Goal: Task Accomplishment & Management: Manage account settings

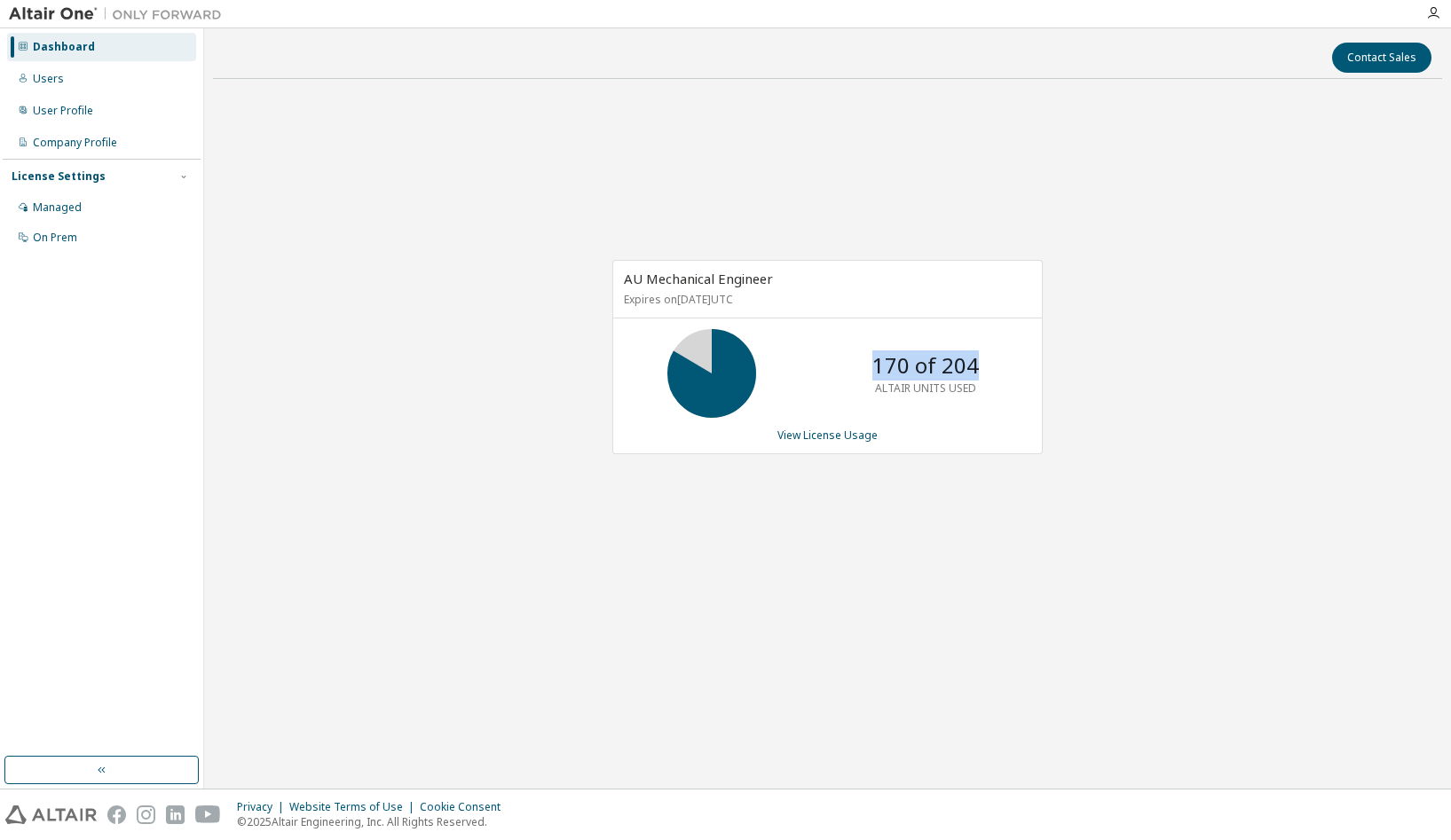
drag, startPoint x: 864, startPoint y: 367, endPoint x: 995, endPoint y: 364, distance: 131.0
click at [995, 364] on div "170 of 204 ALTAIR UNITS USED" at bounding box center [925, 373] width 142 height 89
drag, startPoint x: 995, startPoint y: 364, endPoint x: 853, endPoint y: 368, distance: 142.1
click at [853, 368] on div "170 of 204 ALTAIR UNITS USED" at bounding box center [827, 373] width 429 height 89
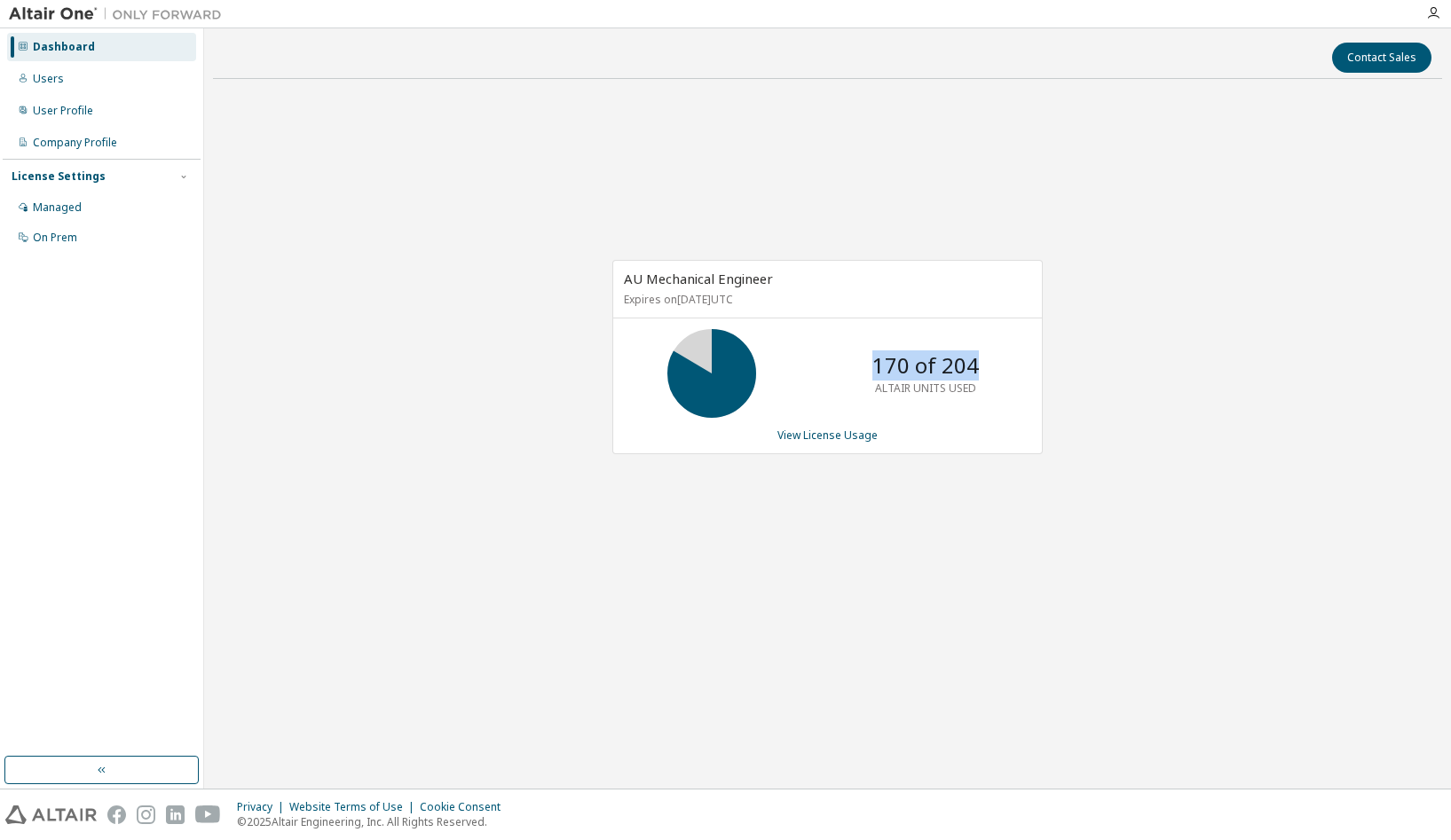
click at [853, 368] on div "170 of 204 ALTAIR UNITS USED" at bounding box center [827, 373] width 429 height 89
drag, startPoint x: 886, startPoint y: 363, endPoint x: 924, endPoint y: 364, distance: 38.0
click at [924, 364] on p "170 of 204" at bounding box center [925, 365] width 107 height 30
click at [972, 364] on p "170 of 204" at bounding box center [925, 365] width 107 height 30
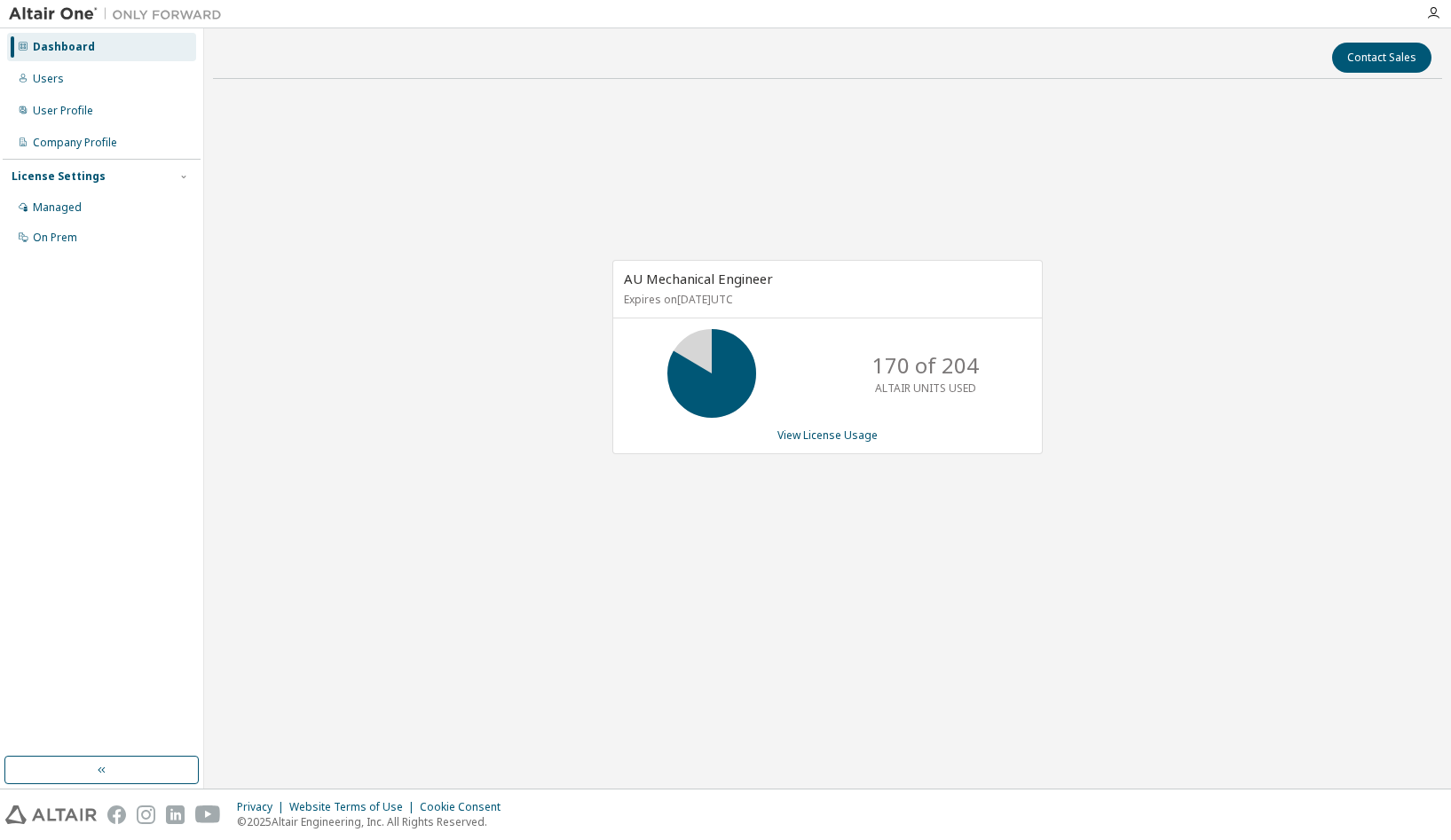
click at [396, 187] on div "AU Mechanical Engineer Expires on [DATE] UTC 170 of 204 ALTAIR UNITS USED View …" at bounding box center [827, 366] width 1229 height 547
click at [72, 106] on div "User Profile" at bounding box center [63, 111] width 60 height 14
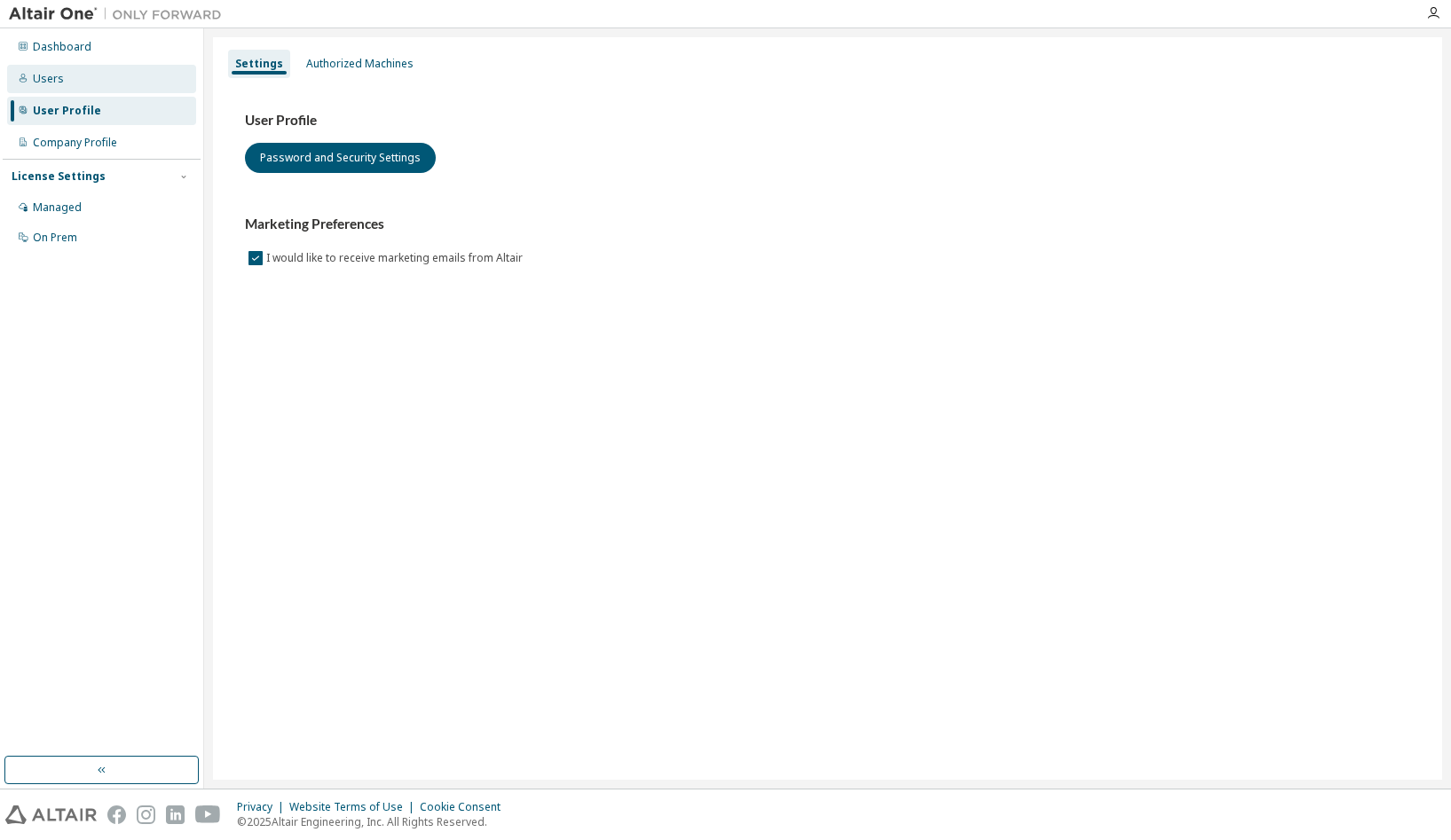
click at [80, 73] on div "Users" at bounding box center [101, 79] width 189 height 28
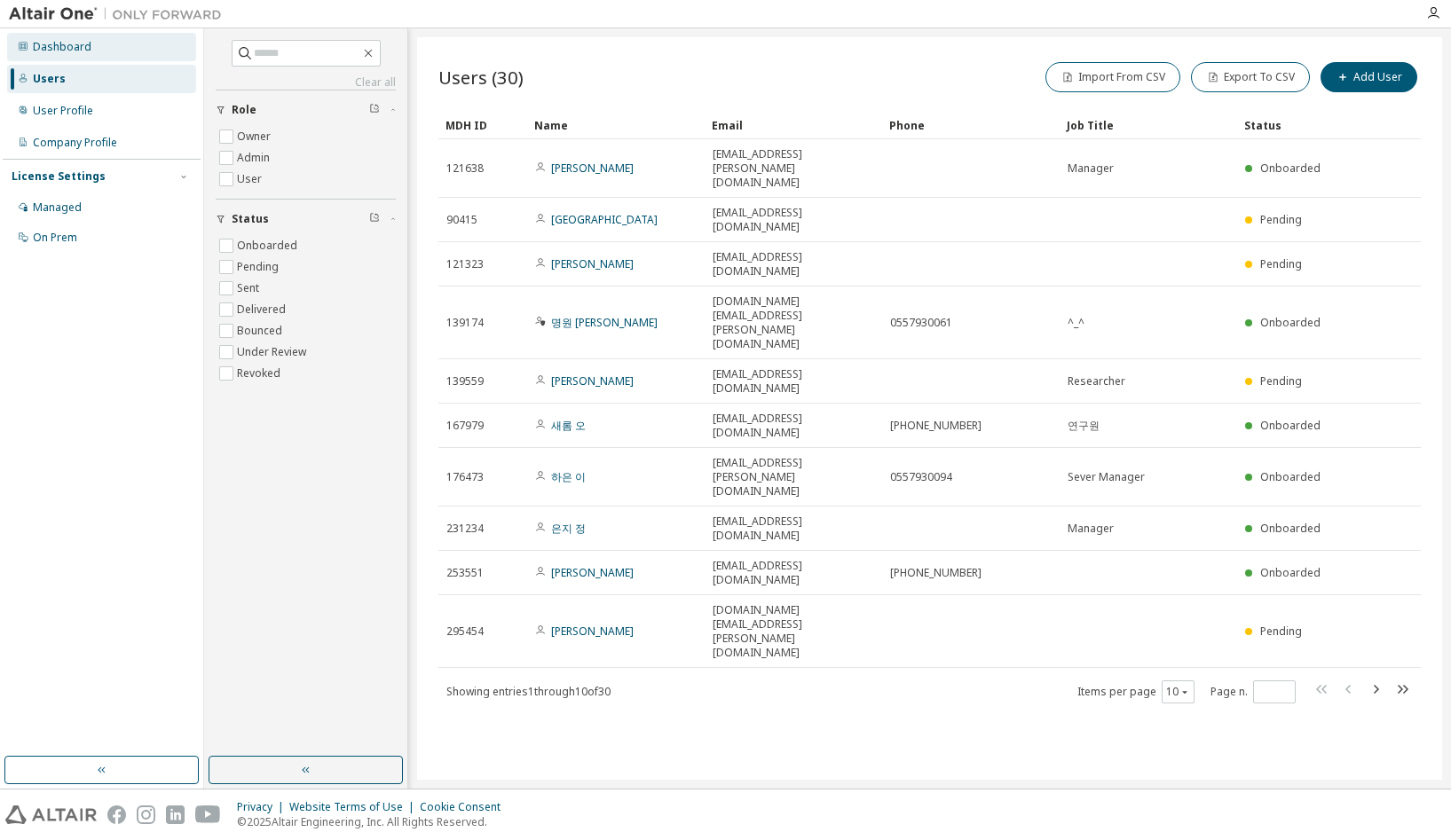
click at [78, 46] on div "Dashboard" at bounding box center [62, 47] width 59 height 14
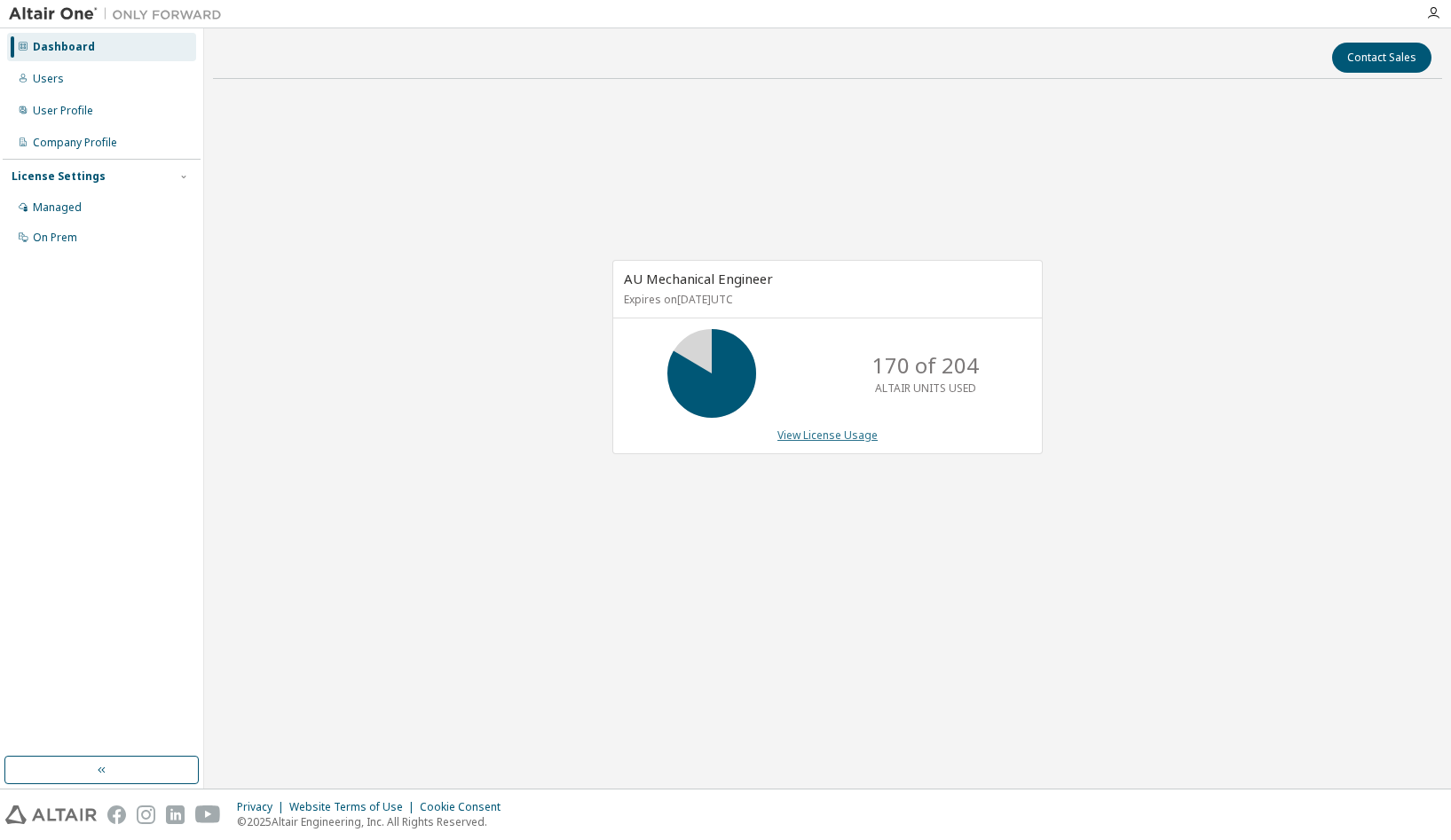
click at [832, 437] on link "View License Usage" at bounding box center [827, 435] width 100 height 15
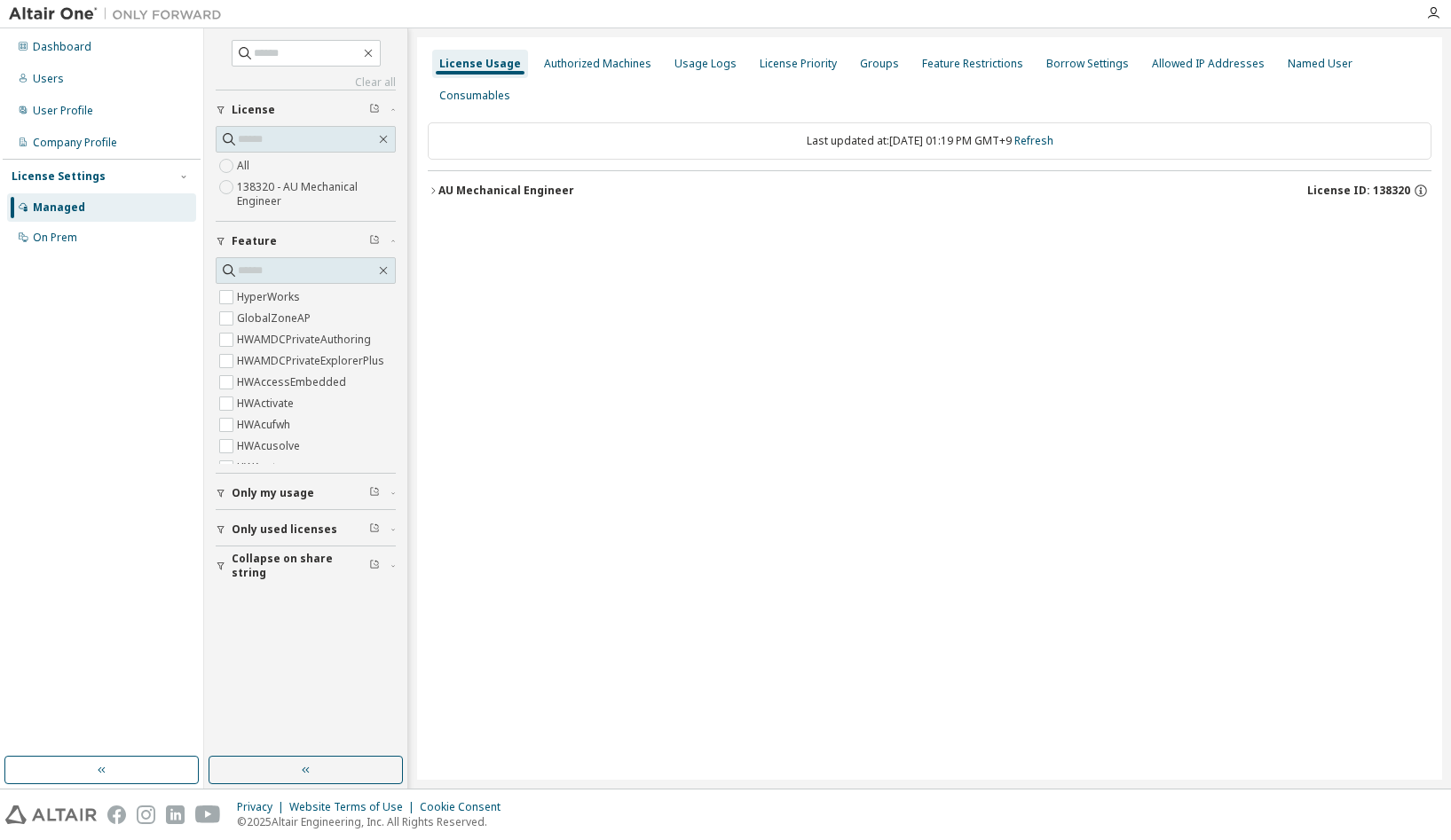
click at [433, 186] on icon "button" at bounding box center [433, 191] width 11 height 11
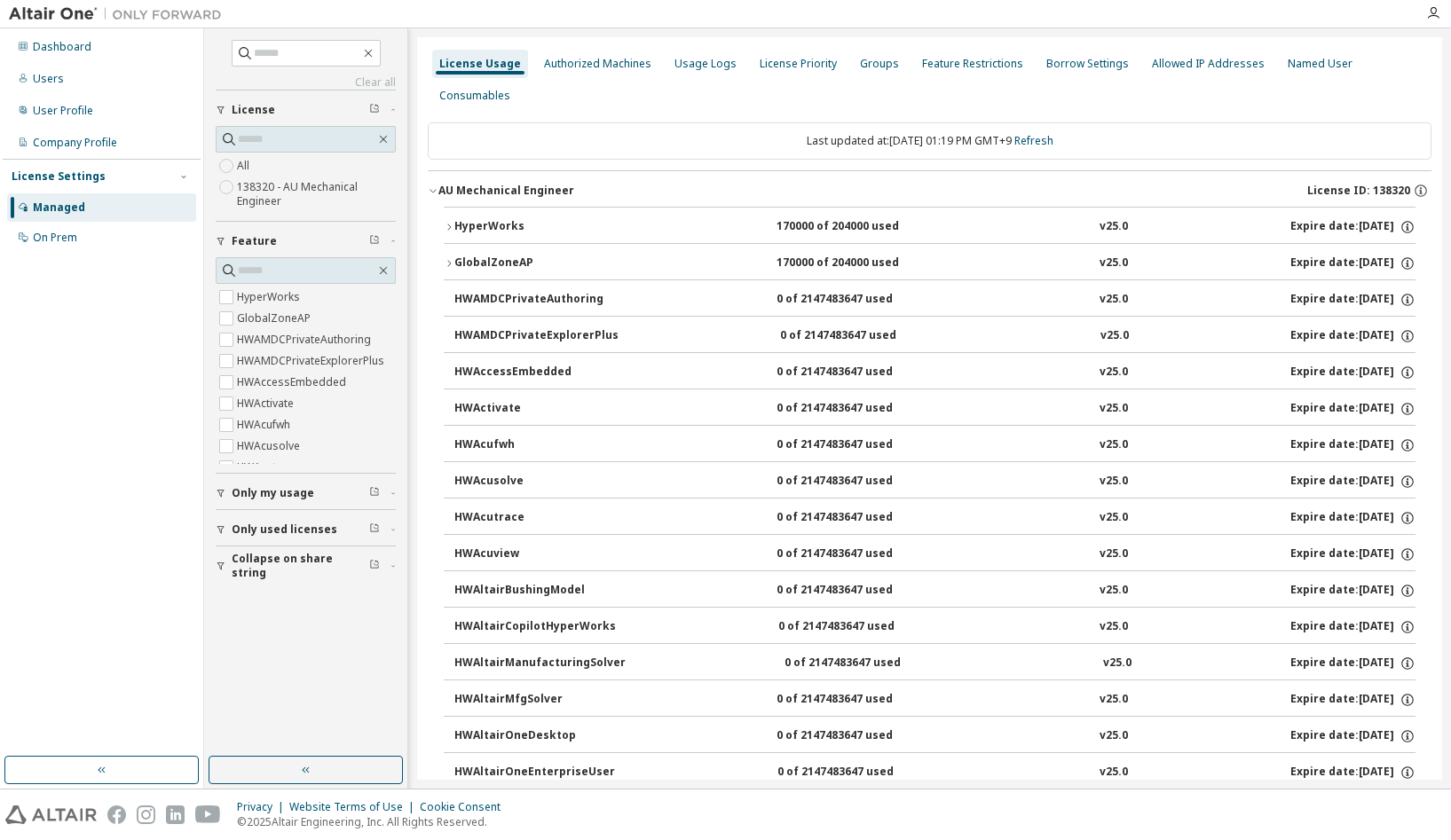
click at [444, 225] on icon "button" at bounding box center [449, 226] width 11 height 11
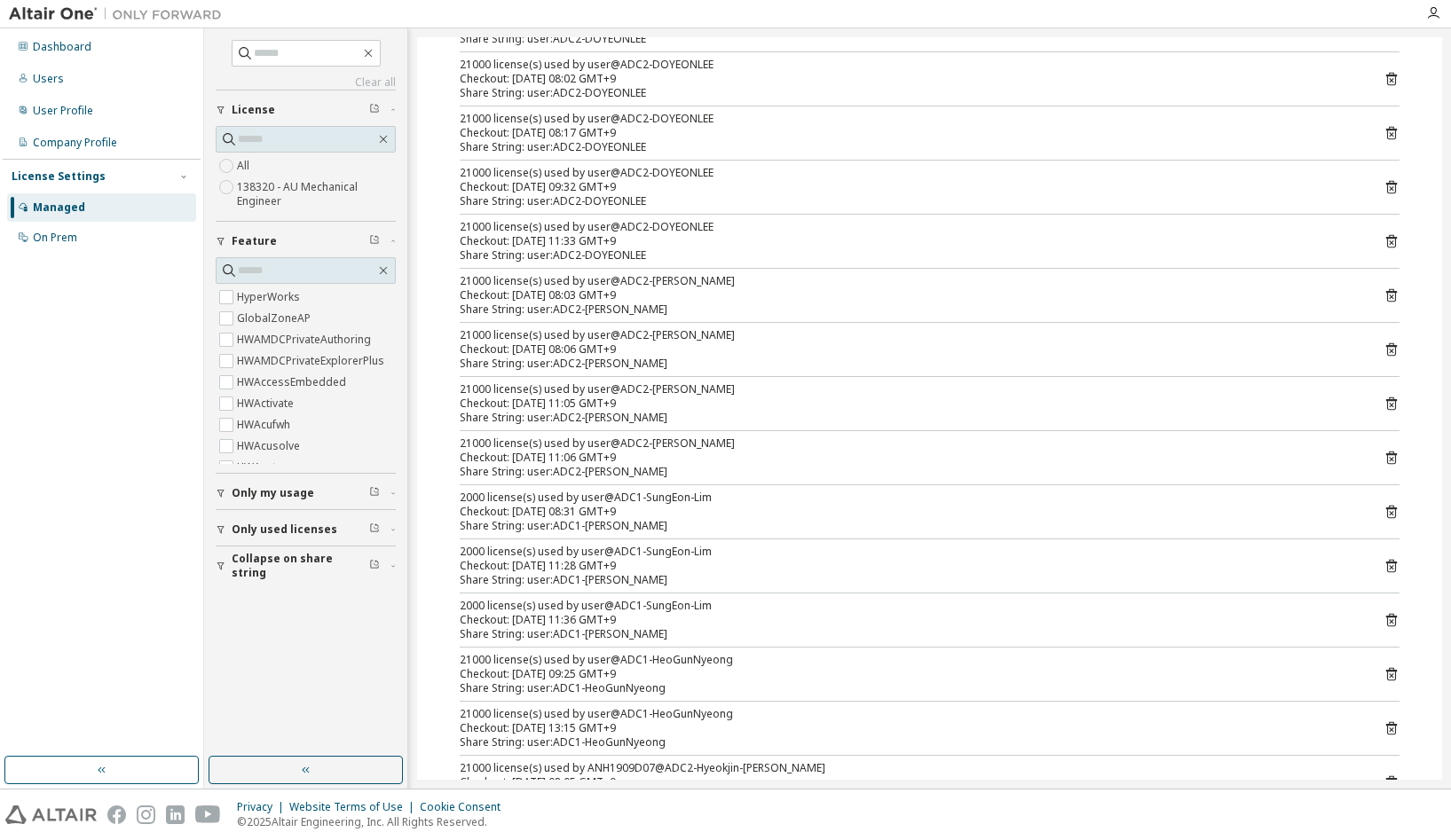
scroll to position [266, 0]
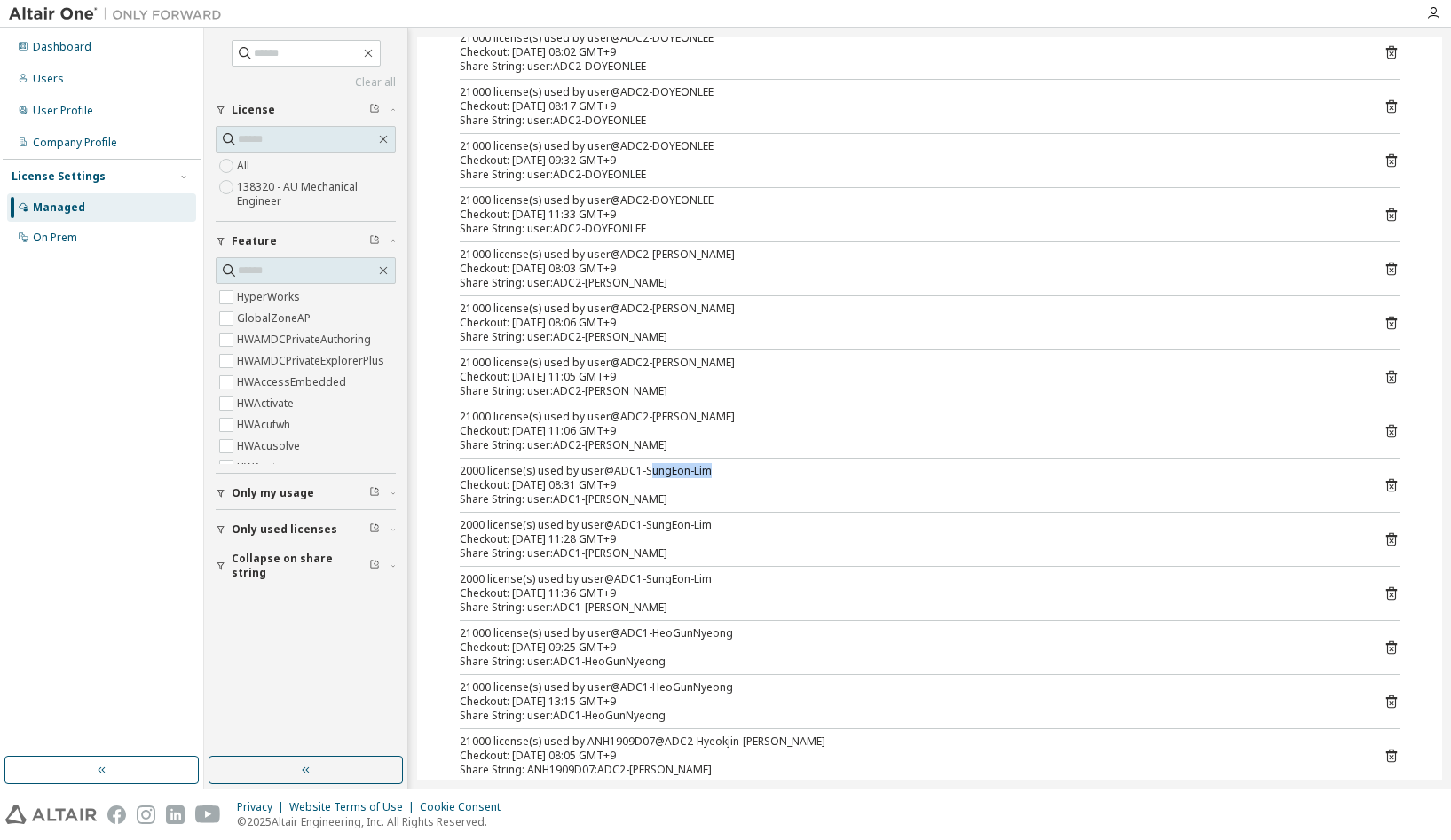
drag, startPoint x: 645, startPoint y: 472, endPoint x: 714, endPoint y: 471, distance: 69.0
click at [714, 471] on div "2000 license(s) used by user@ADC1-SungEon-Lim" at bounding box center [908, 471] width 897 height 14
drag, startPoint x: 714, startPoint y: 471, endPoint x: 756, endPoint y: 471, distance: 42.0
click at [714, 471] on div "2000 license(s) used by user@ADC1-SungEon-Lim" at bounding box center [908, 471] width 897 height 14
click at [1383, 484] on icon at bounding box center [1391, 485] width 16 height 16
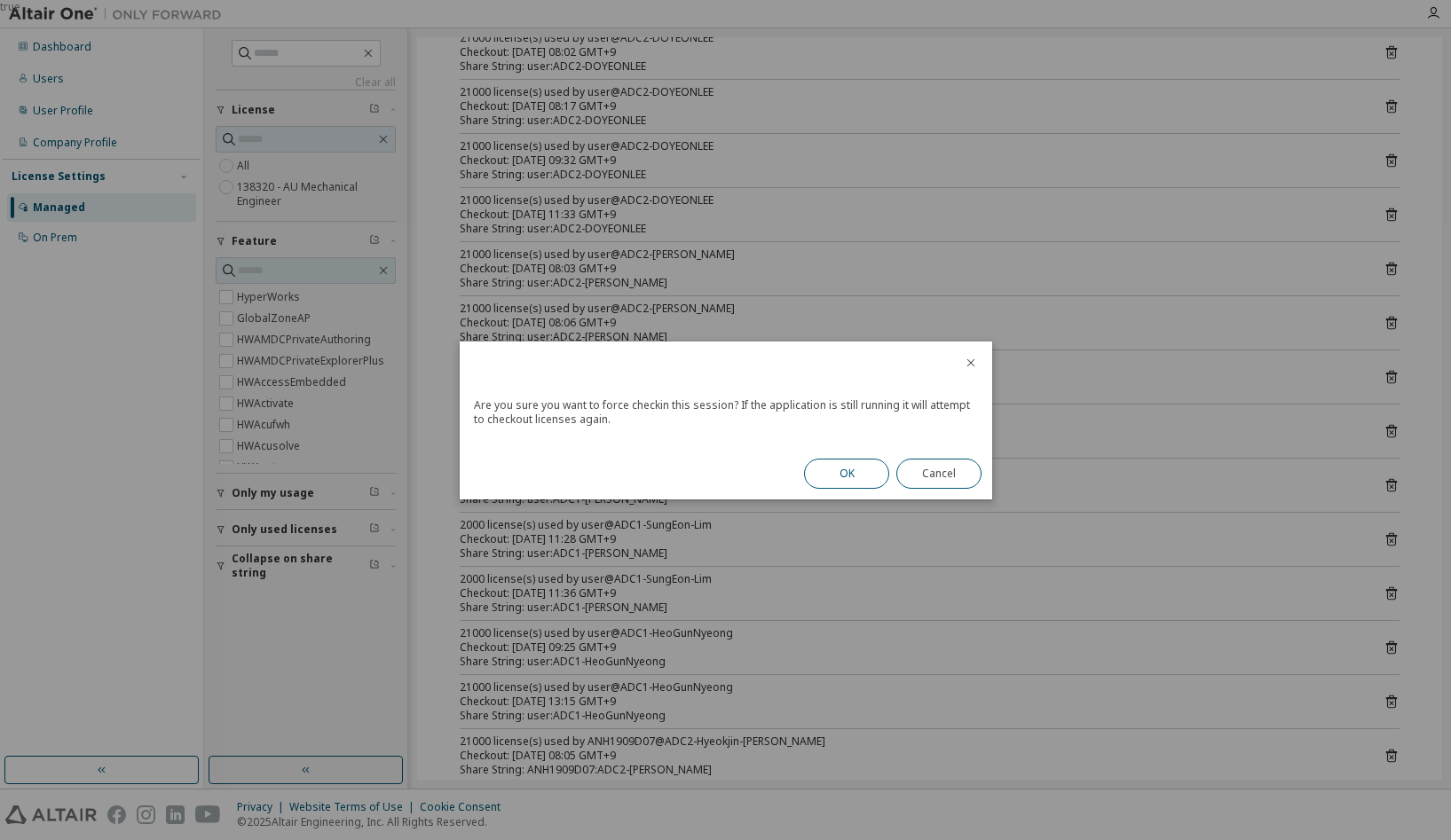
click at [859, 474] on button "OK" at bounding box center [846, 474] width 85 height 30
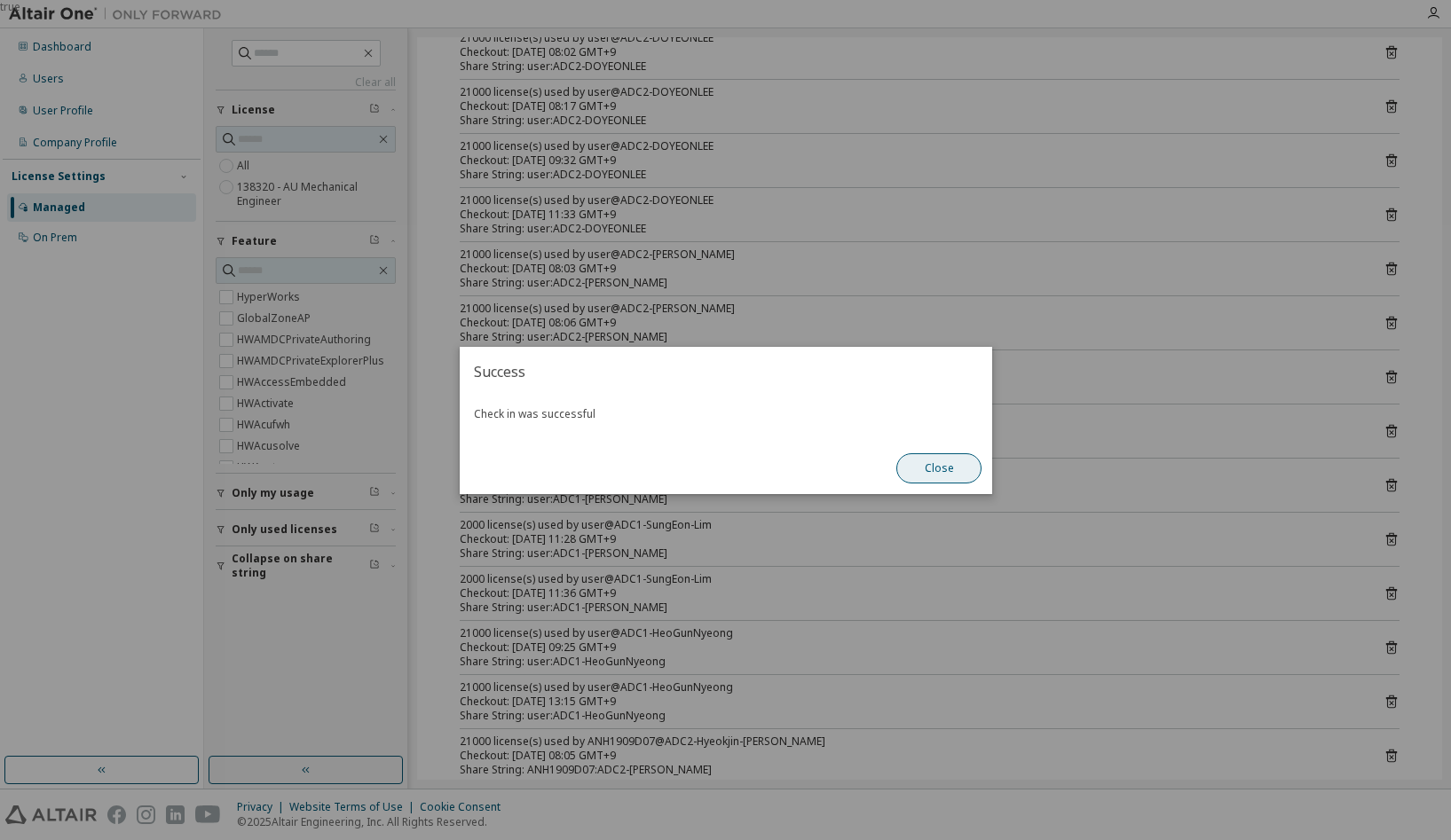
click at [932, 458] on button "Close" at bounding box center [938, 468] width 85 height 30
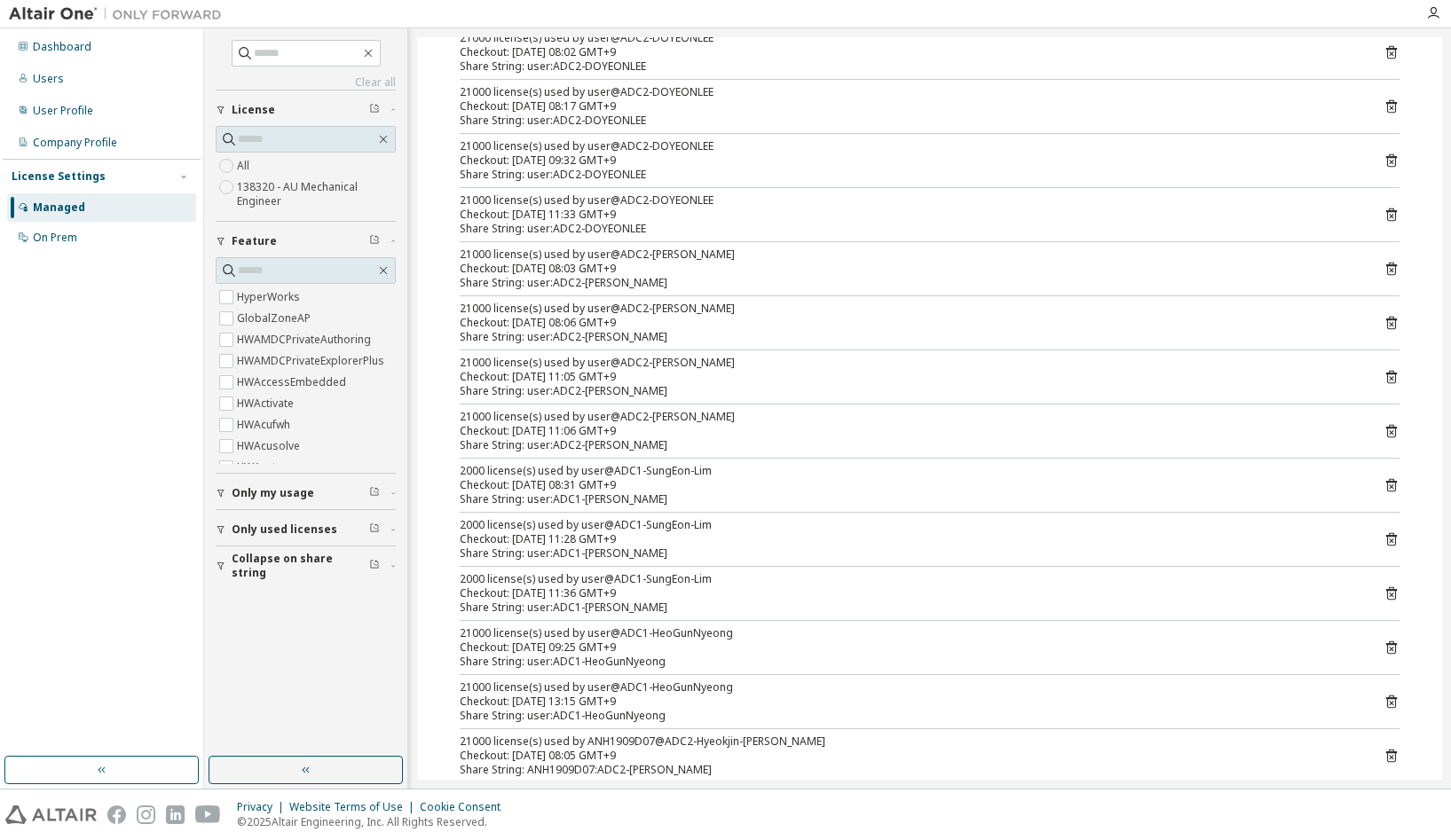
click at [1386, 485] on icon at bounding box center [1391, 485] width 11 height 13
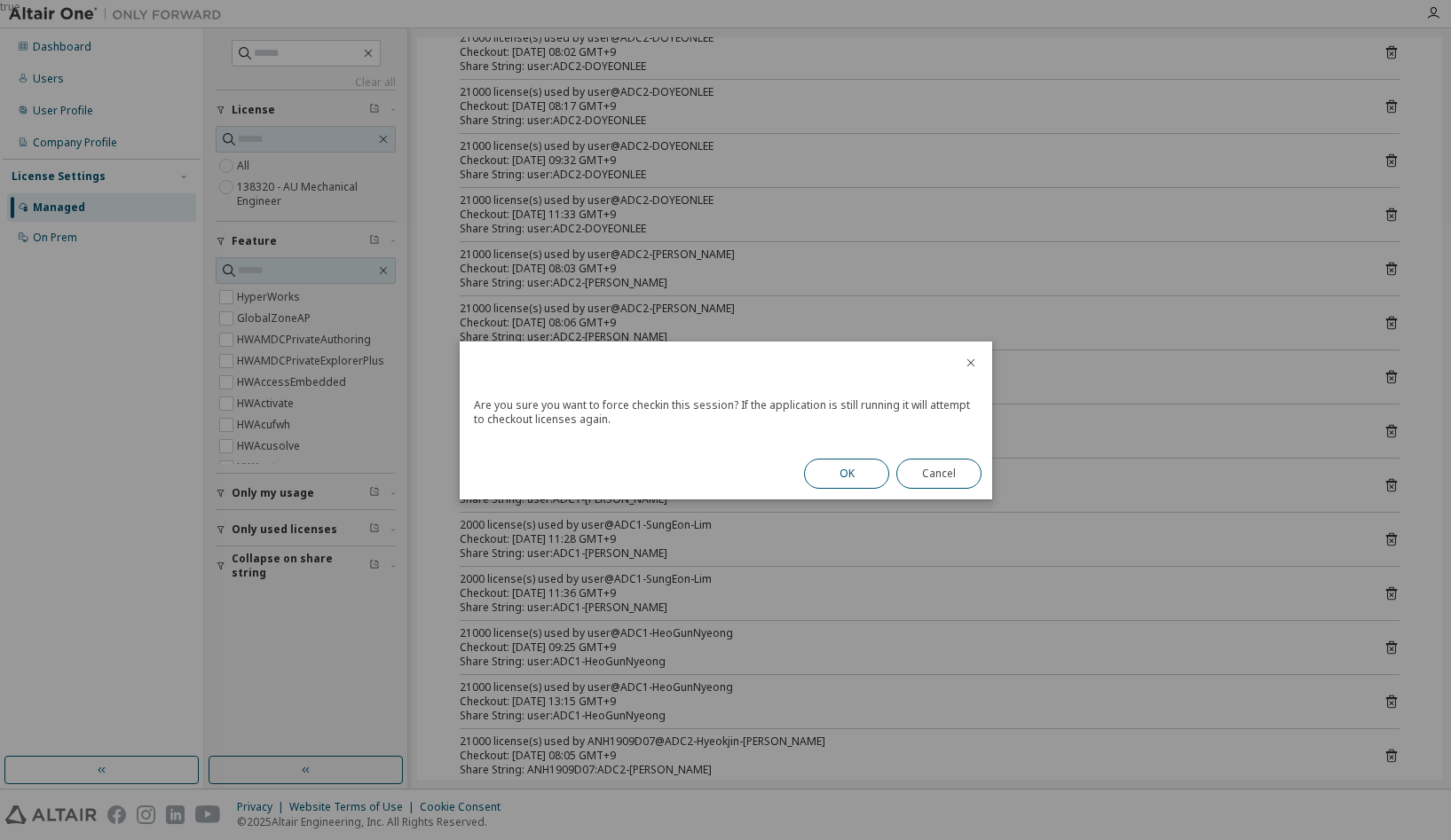
click at [856, 465] on button "OK" at bounding box center [846, 474] width 85 height 30
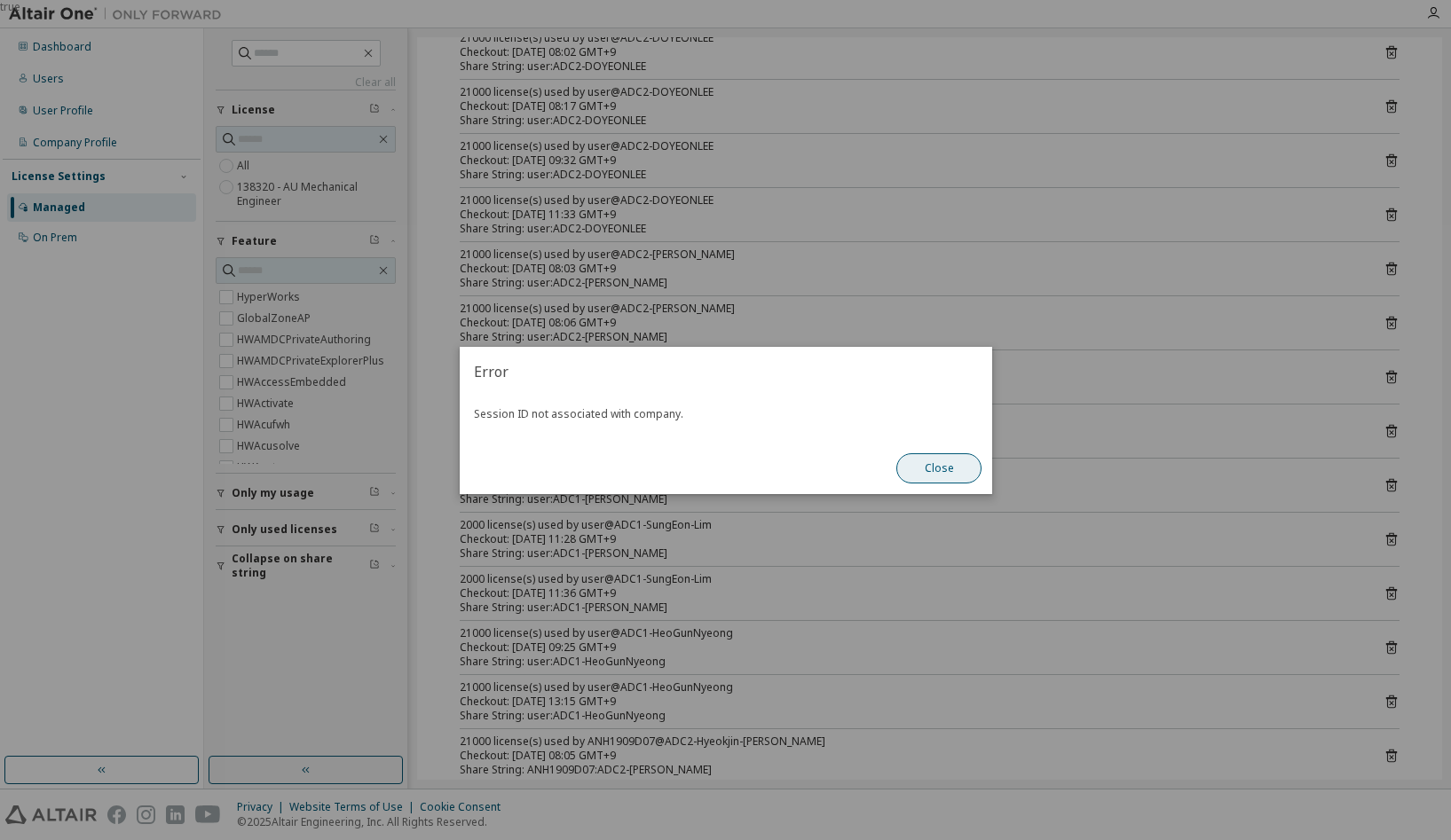
click at [956, 471] on button "Close" at bounding box center [938, 468] width 85 height 30
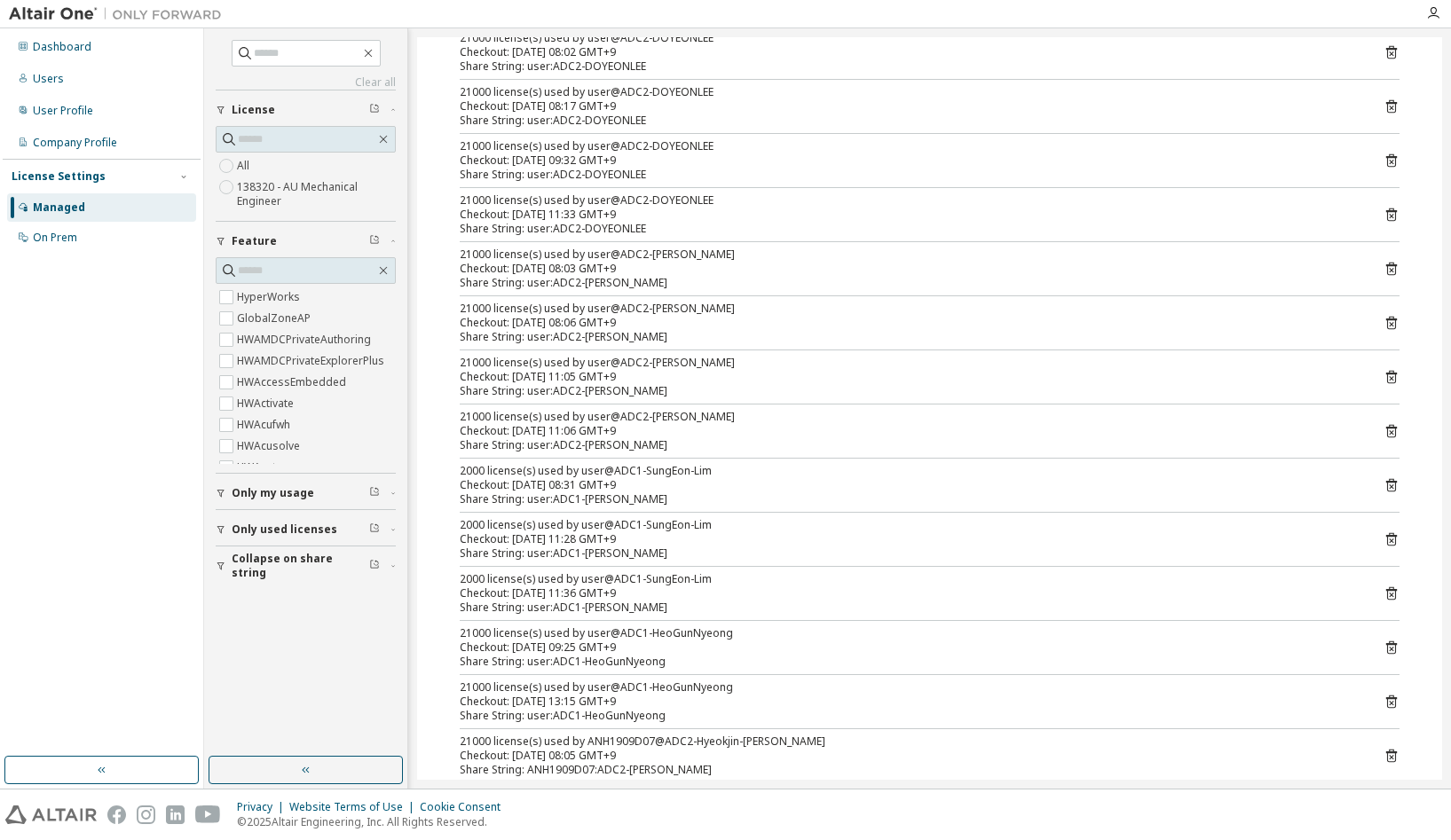
click at [1386, 481] on icon at bounding box center [1391, 485] width 11 height 13
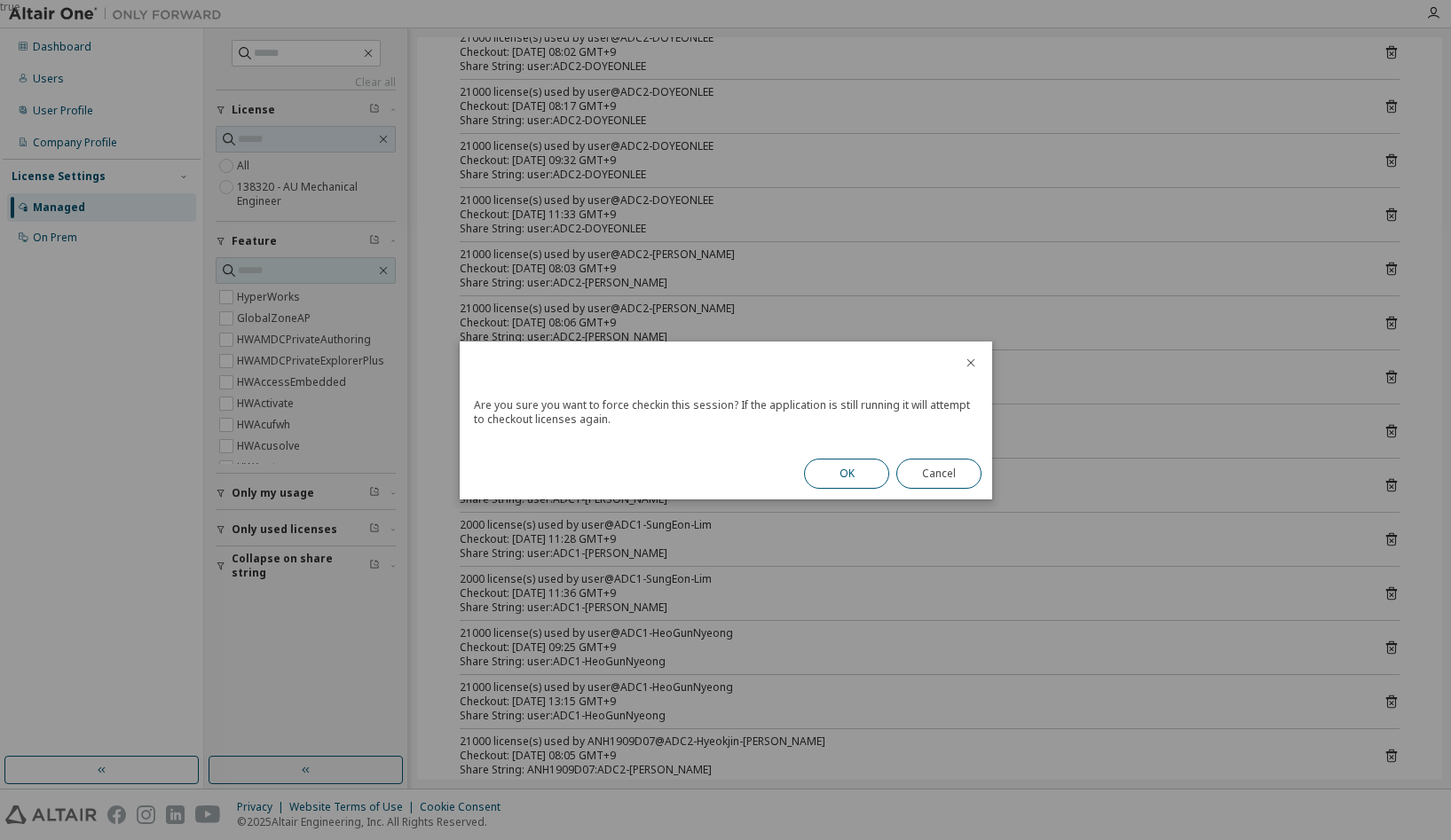
click at [851, 476] on button "OK" at bounding box center [846, 474] width 85 height 30
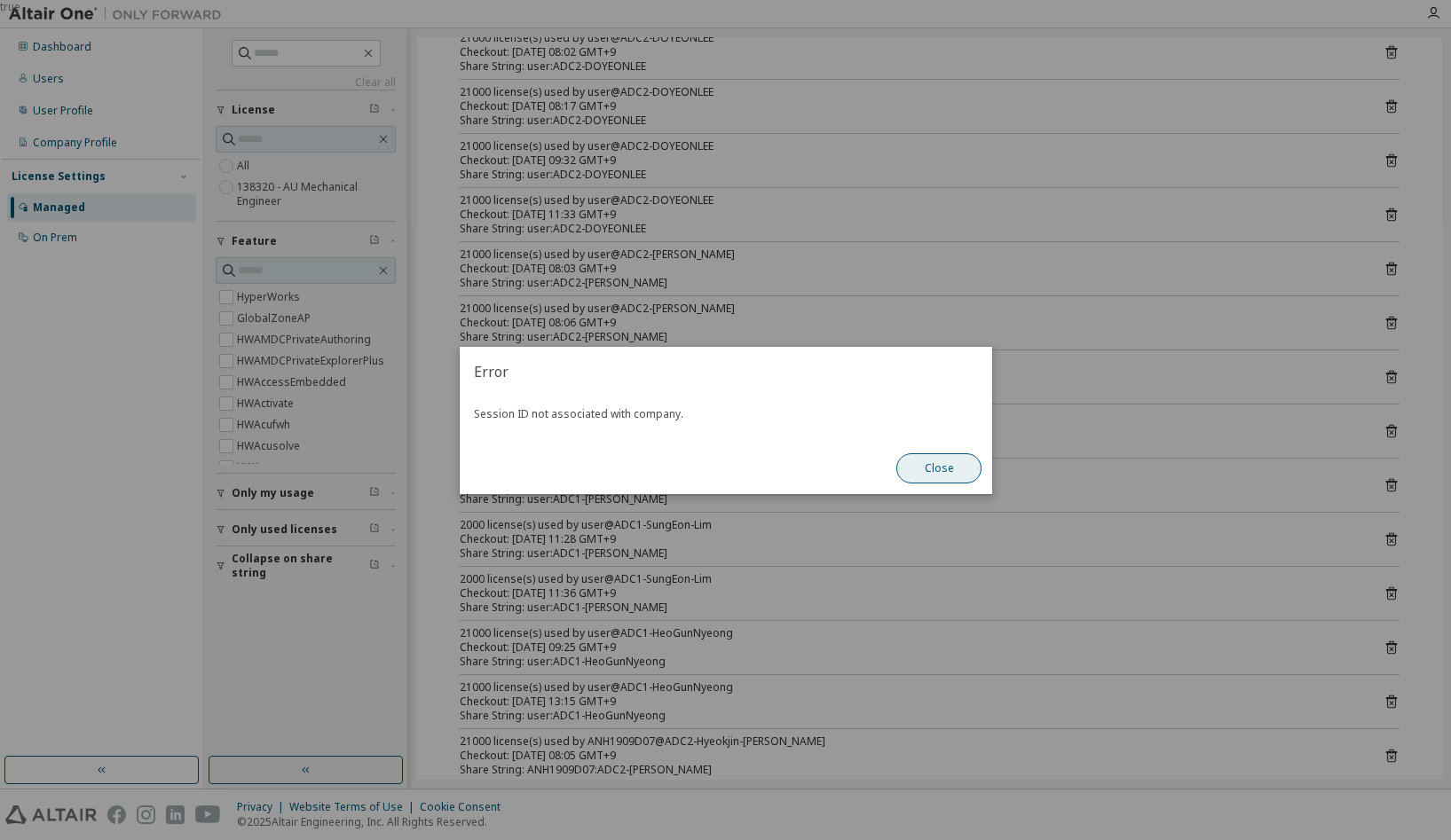
click at [949, 457] on button "Close" at bounding box center [938, 468] width 85 height 30
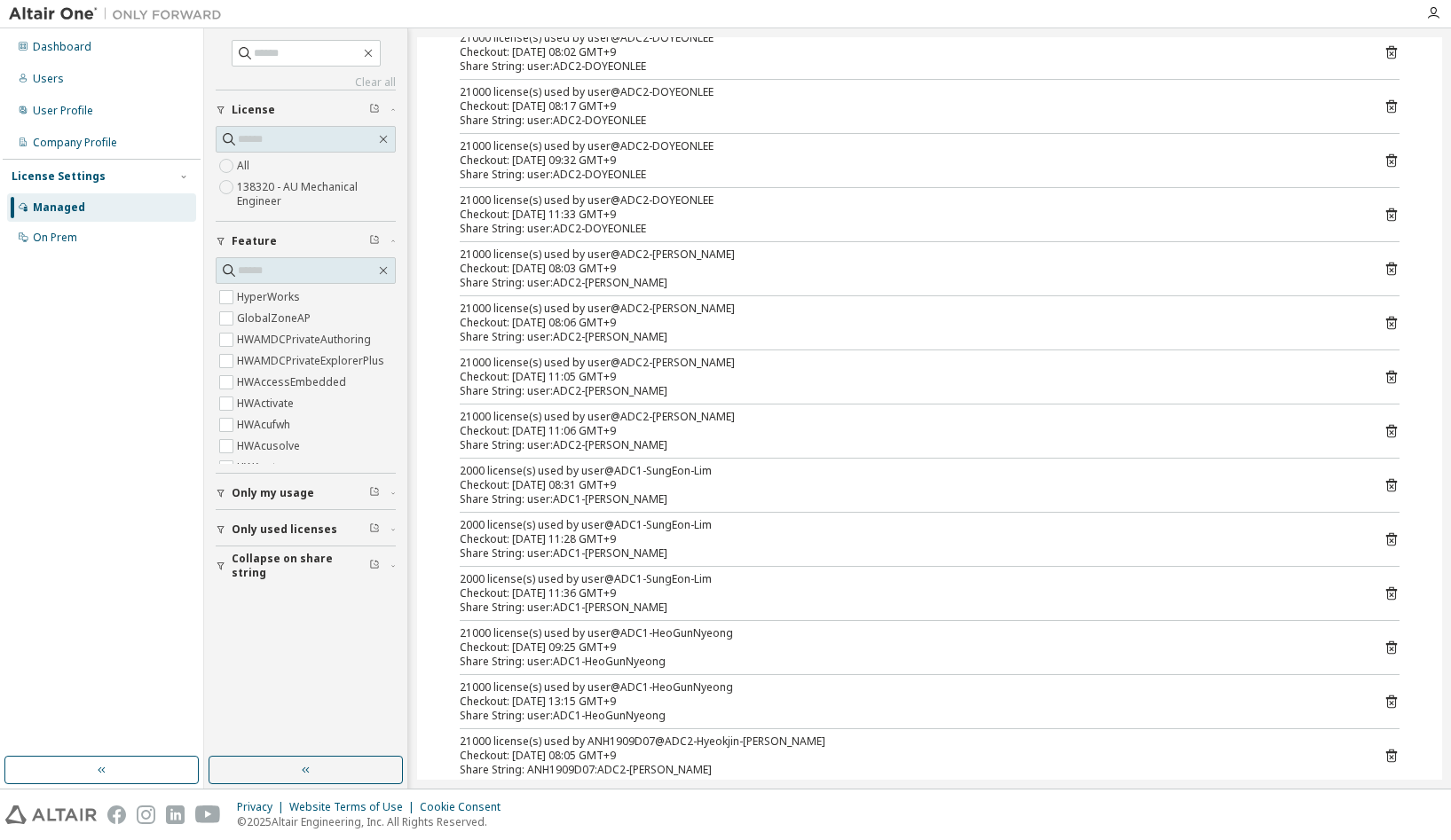
click at [1389, 485] on icon at bounding box center [1391, 487] width 4 height 4
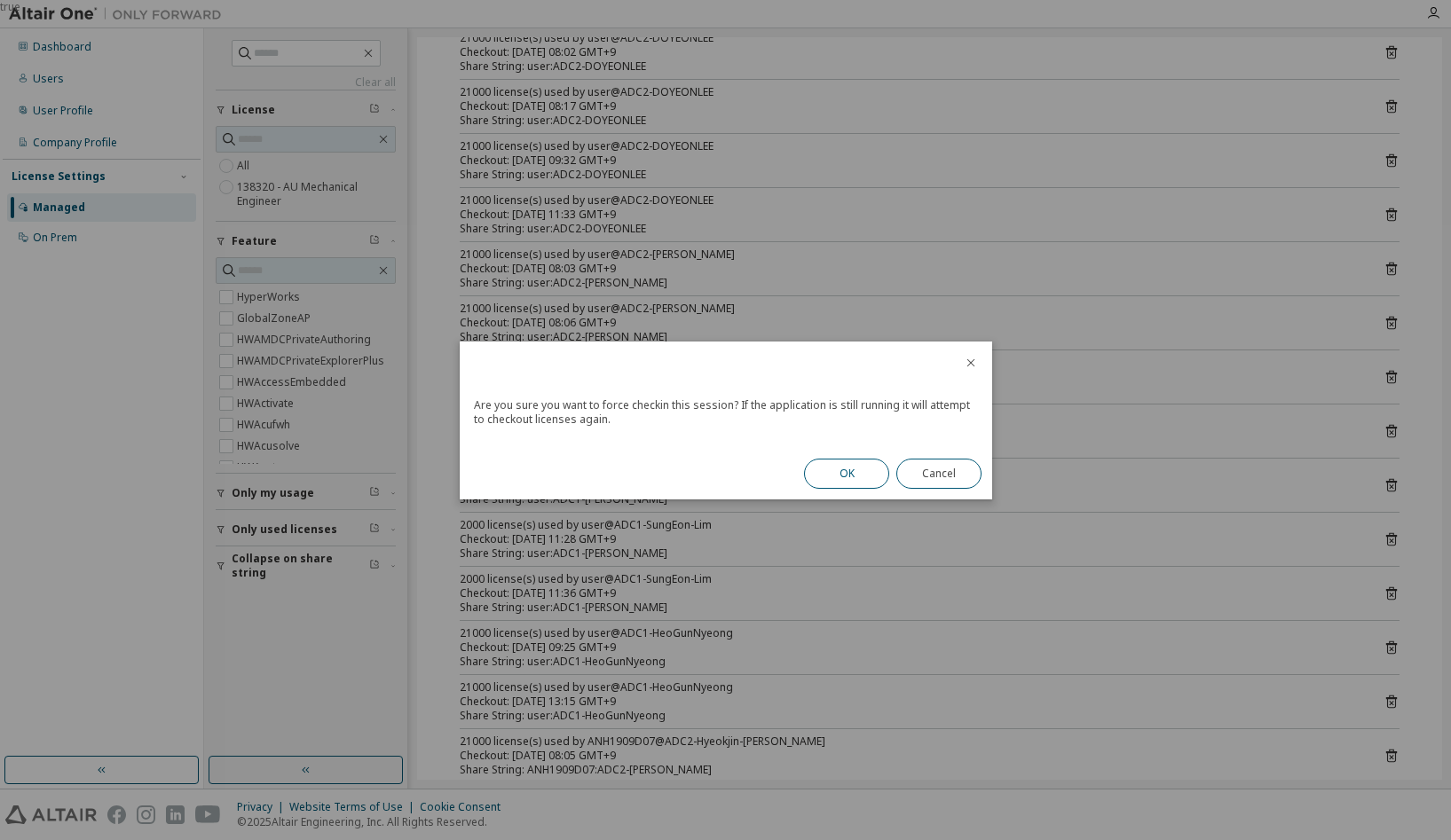
click at [839, 485] on button "OK" at bounding box center [846, 474] width 85 height 30
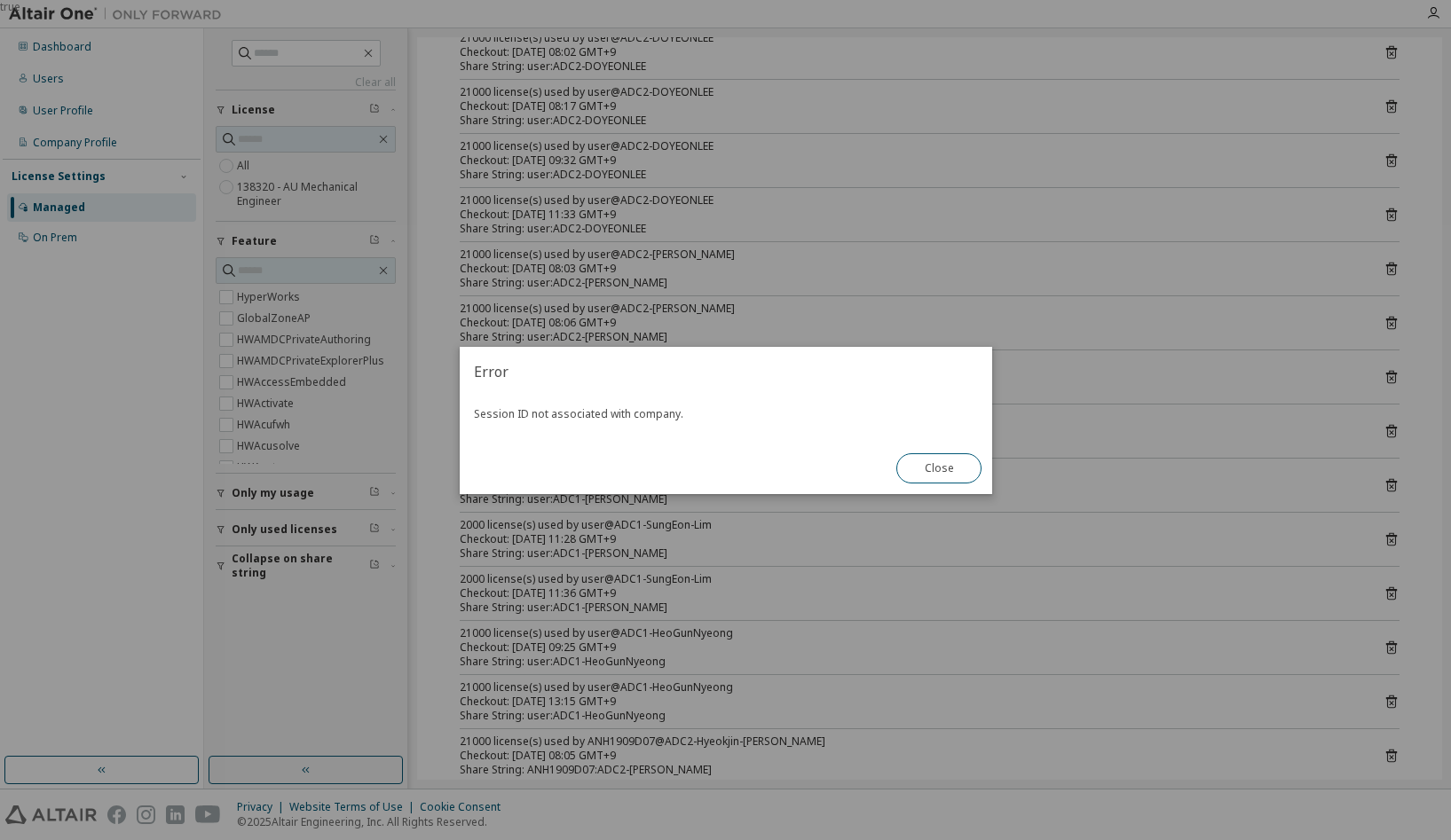
click at [955, 465] on button "Close" at bounding box center [938, 468] width 85 height 30
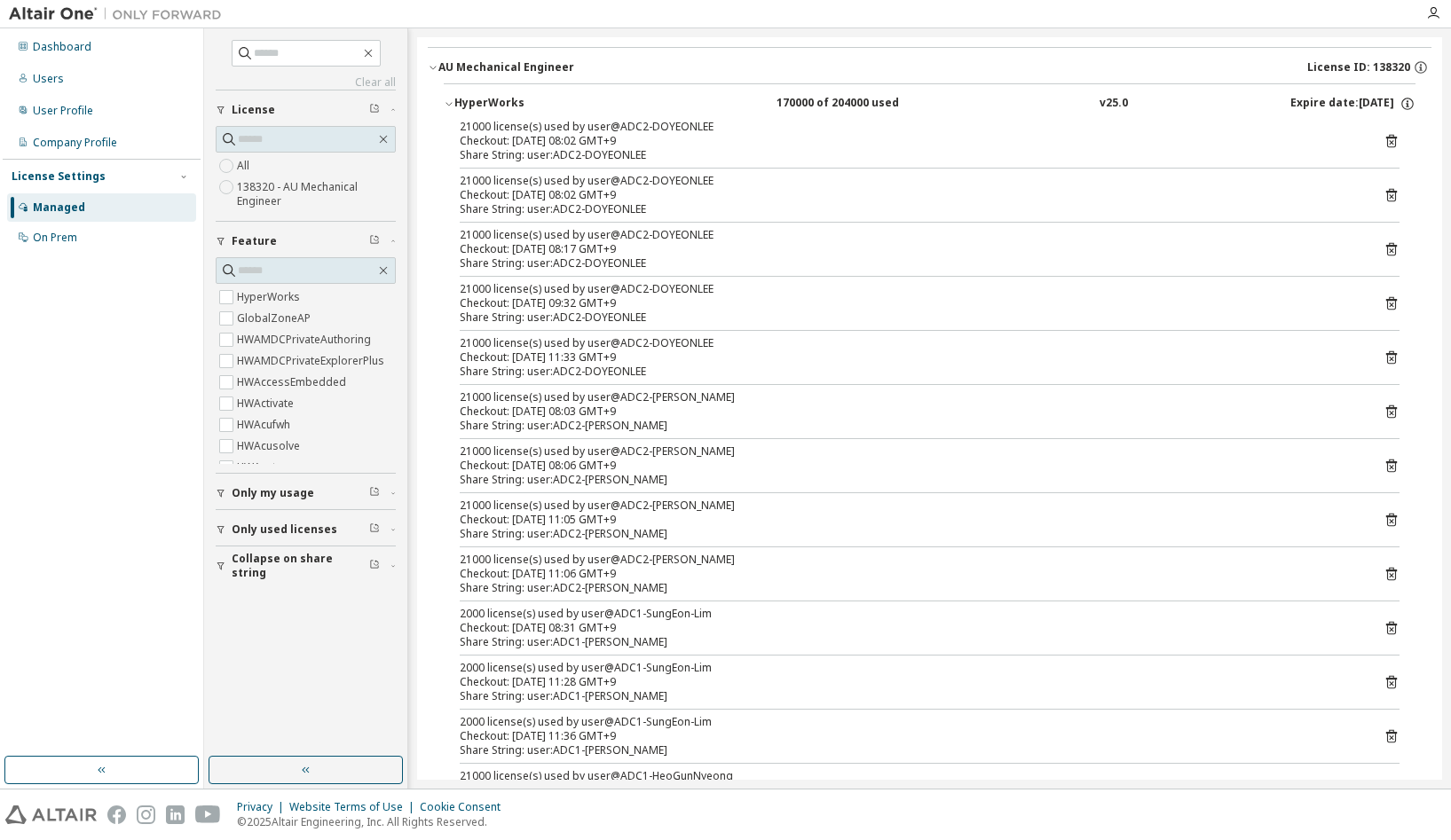
scroll to position [0, 0]
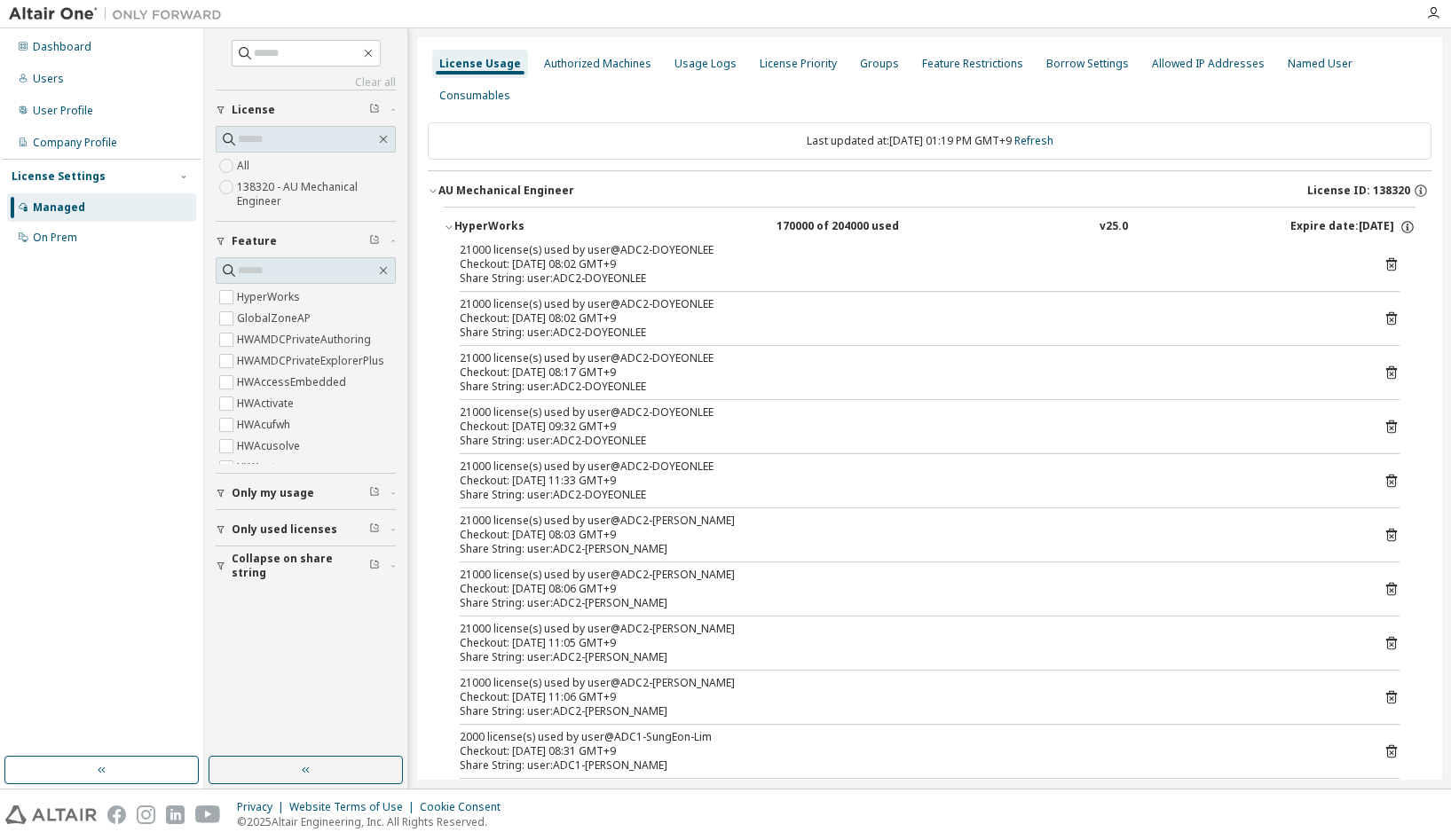
click at [71, 205] on div "Managed" at bounding box center [59, 208] width 52 height 14
click at [481, 70] on div "License Usage" at bounding box center [480, 64] width 82 height 14
click at [592, 66] on div "Authorized Machines" at bounding box center [598, 64] width 108 height 14
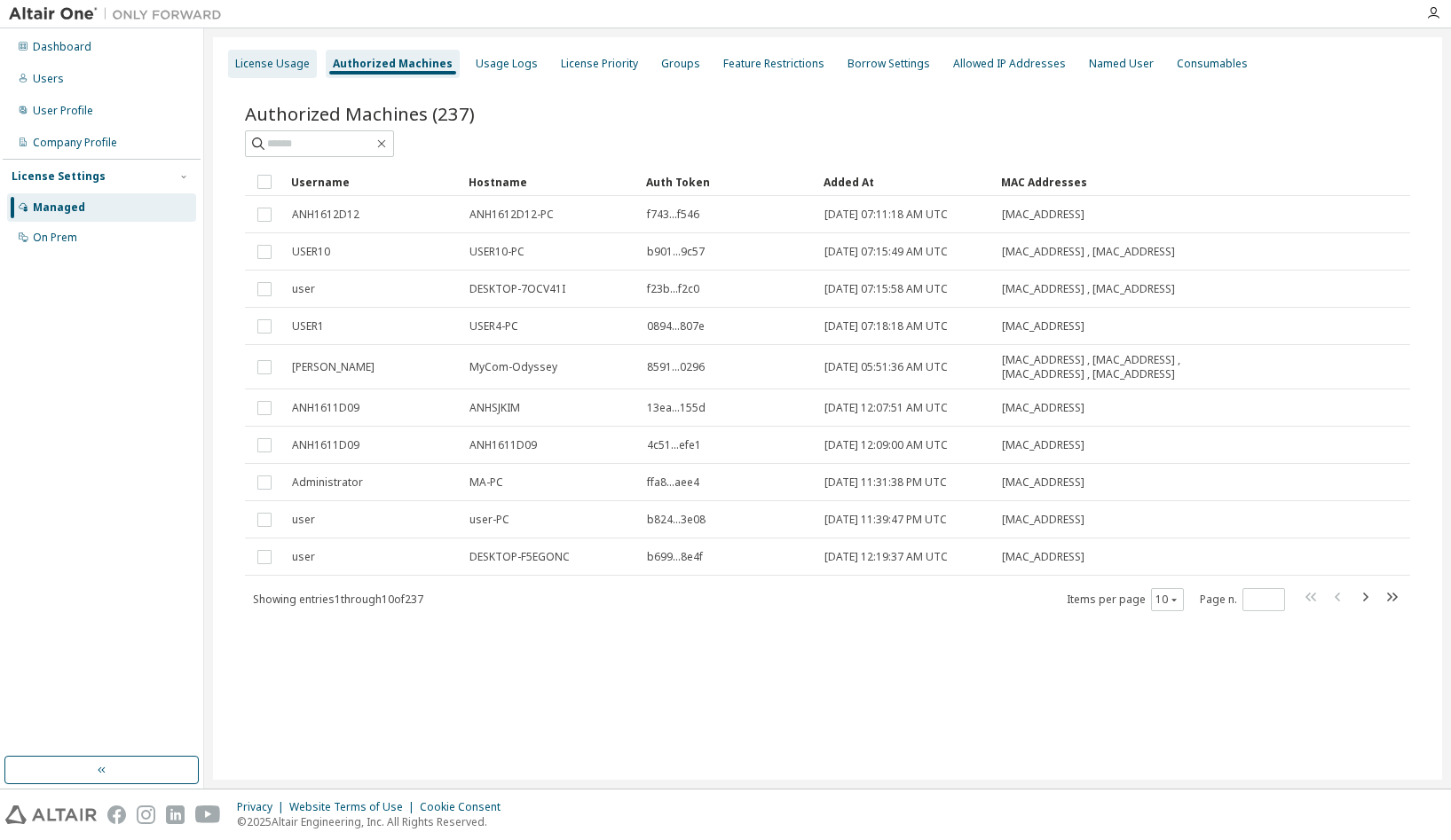
click at [281, 60] on div "License Usage" at bounding box center [272, 64] width 75 height 14
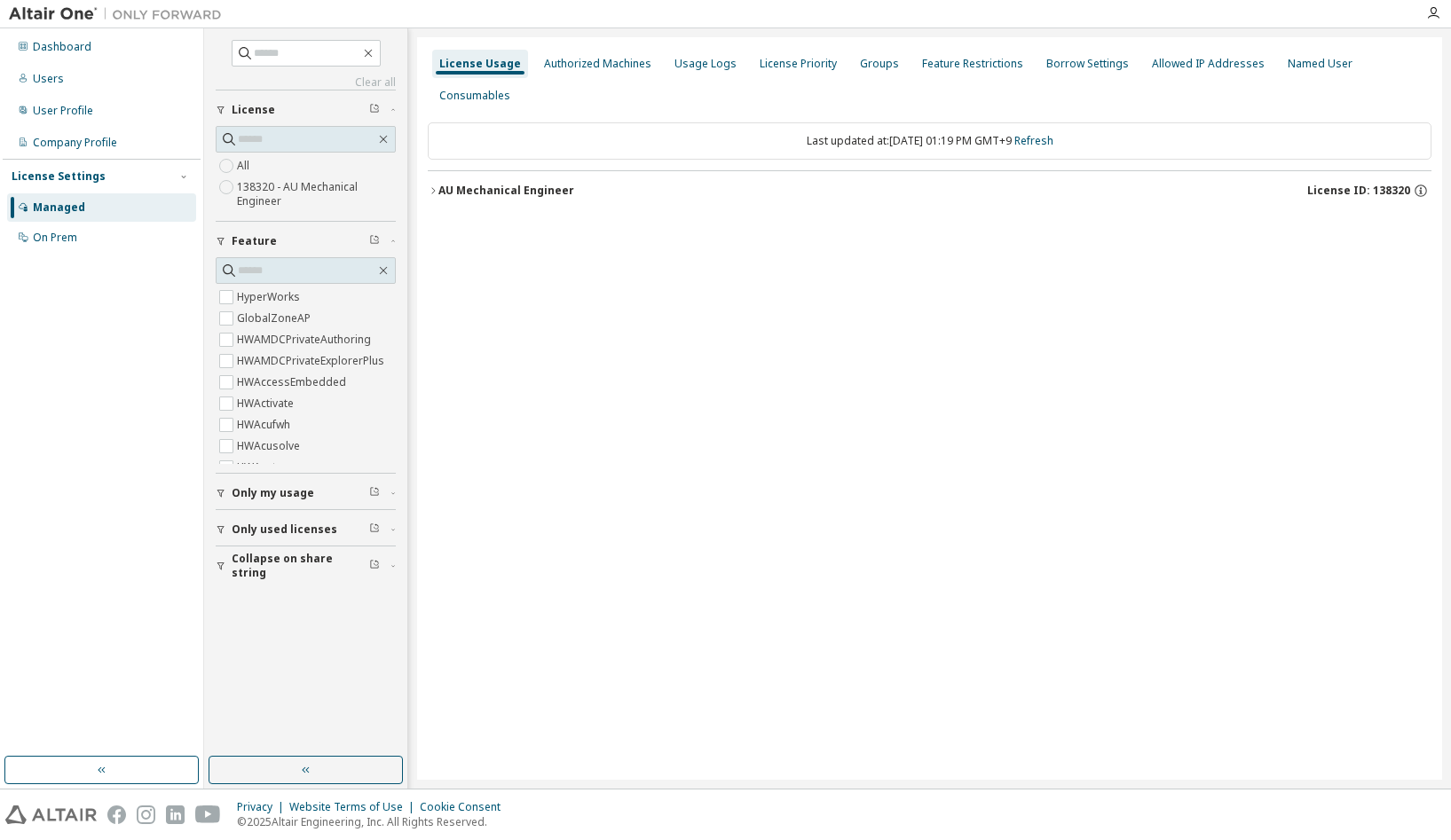
click at [463, 184] on div "AU Mechanical Engineer" at bounding box center [506, 191] width 136 height 14
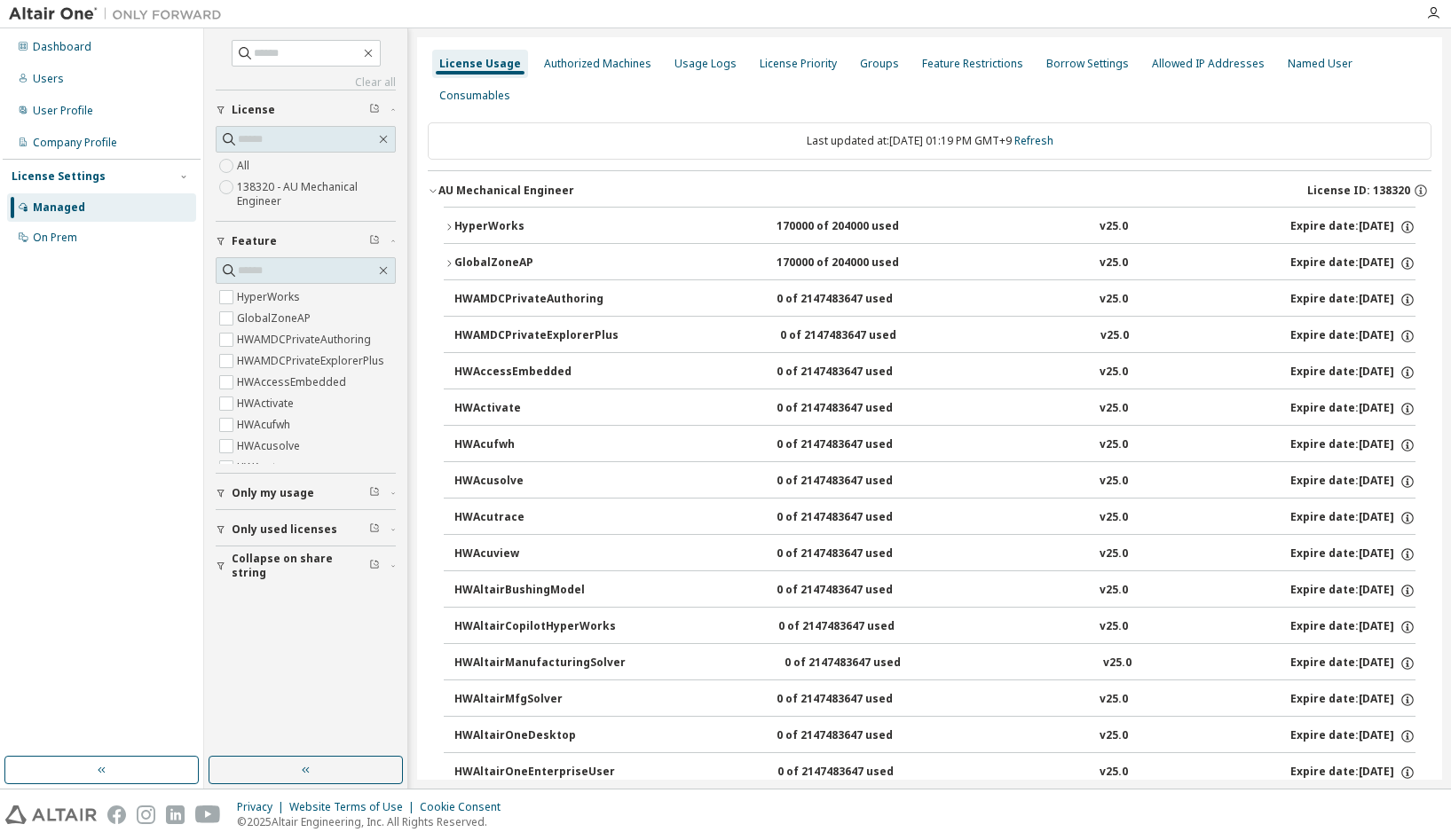
click at [476, 225] on div "HyperWorks" at bounding box center [534, 227] width 160 height 16
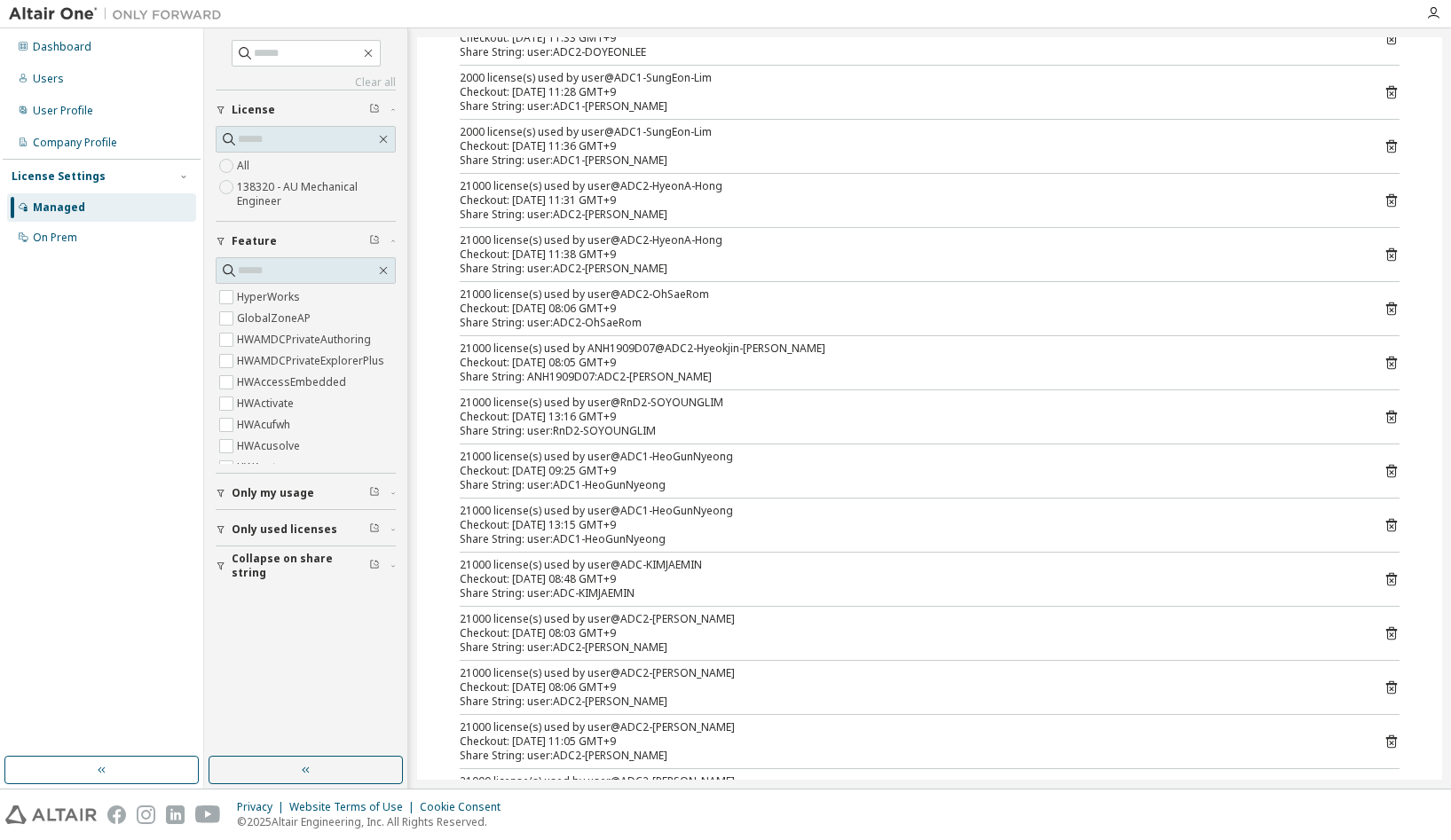
scroll to position [444, 0]
click at [775, 417] on div "Checkout: [DATE] 13:16 GMT+9" at bounding box center [908, 416] width 897 height 14
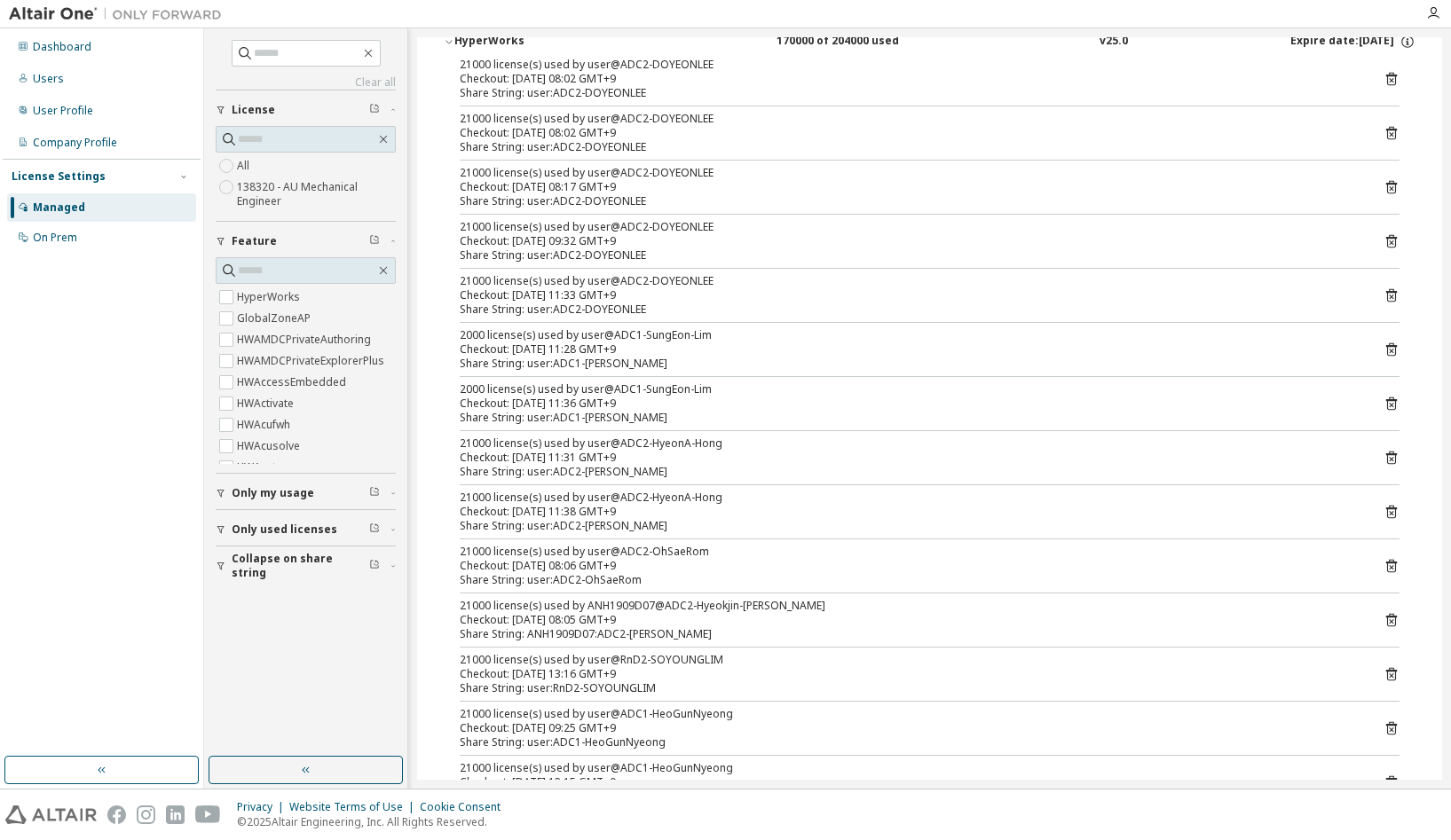
scroll to position [178, 0]
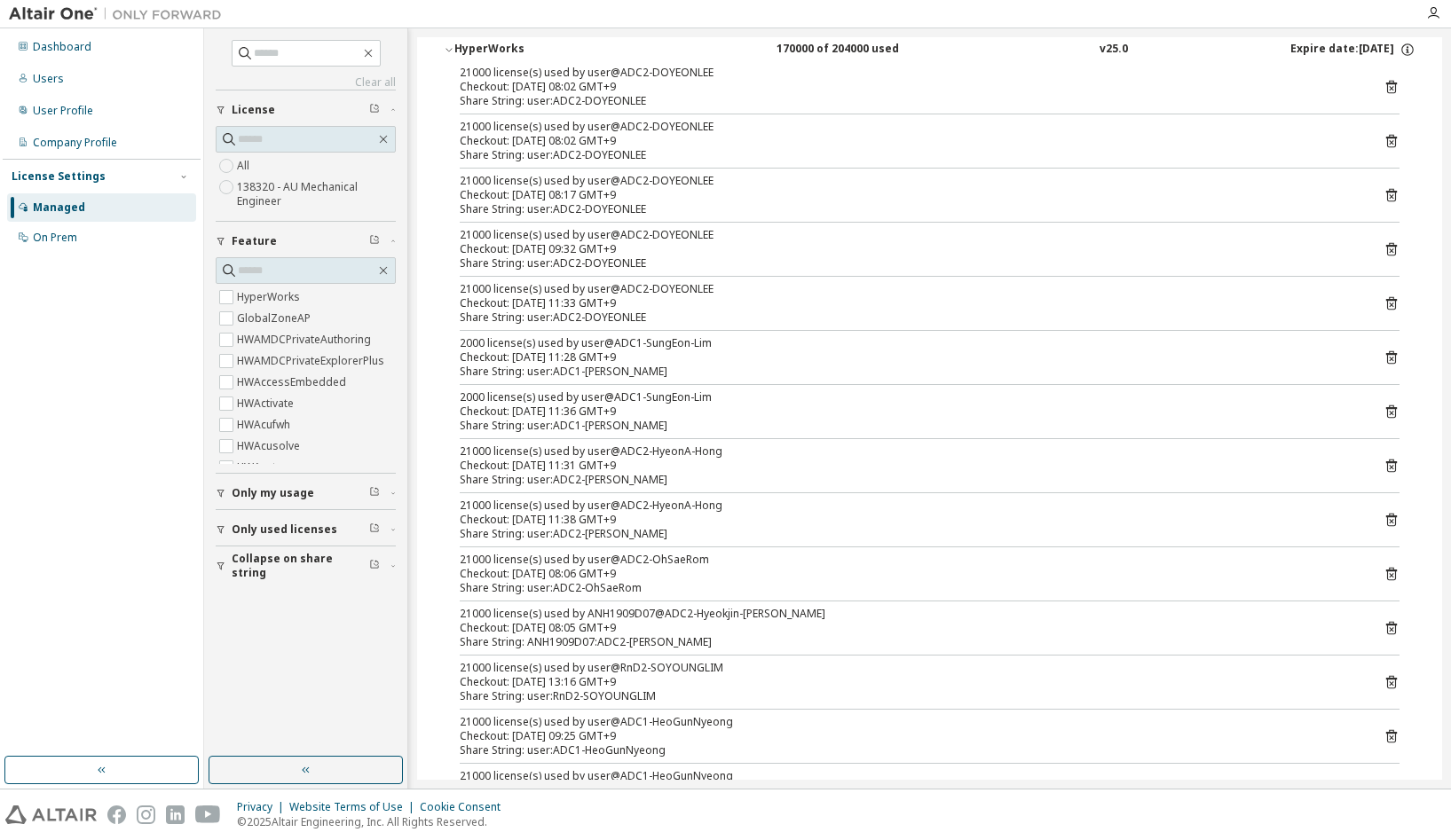
click at [1390, 354] on icon at bounding box center [1391, 357] width 16 height 16
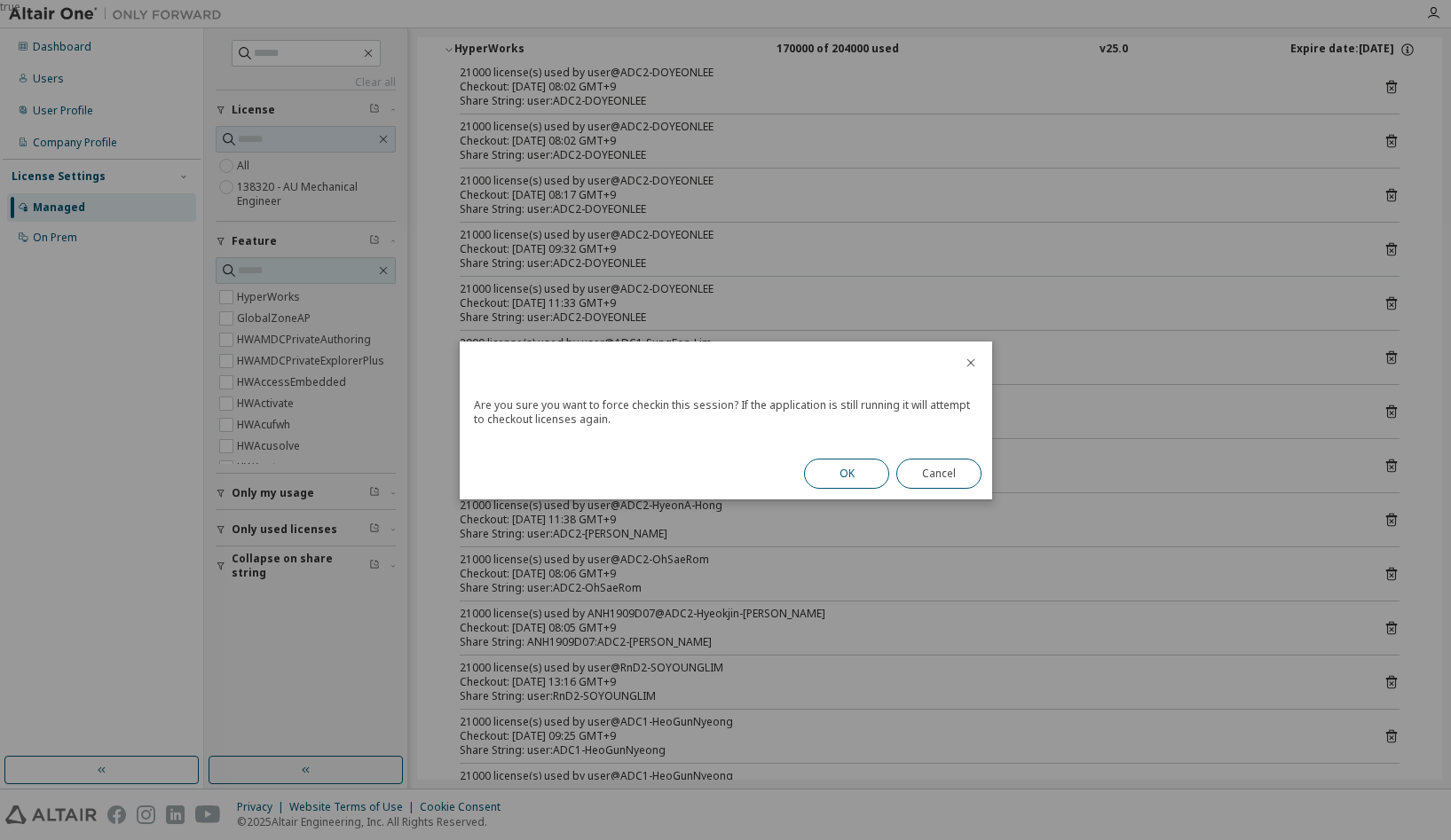
click at [848, 469] on button "OK" at bounding box center [846, 474] width 85 height 30
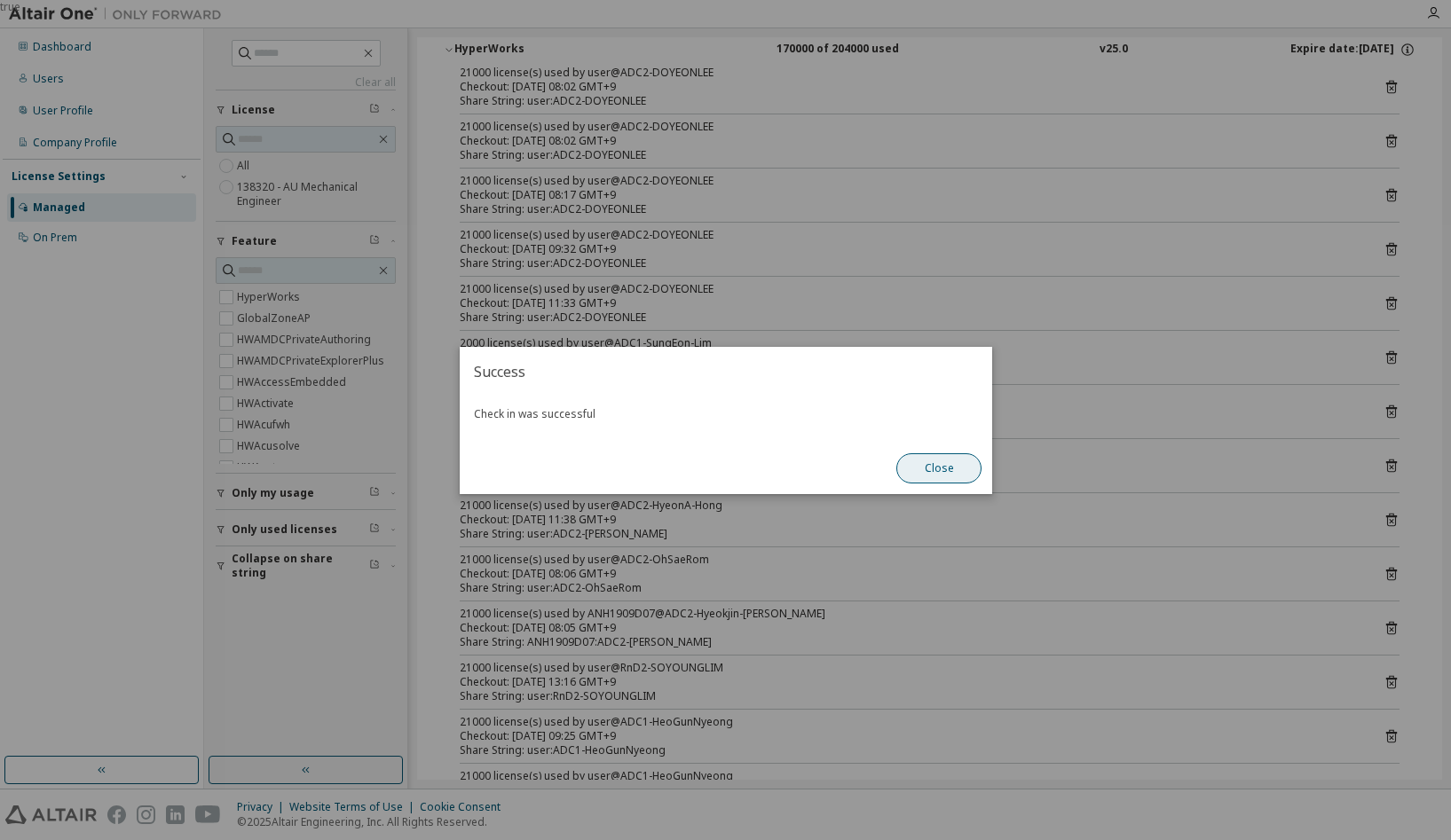
click at [938, 477] on button "Close" at bounding box center [938, 468] width 85 height 30
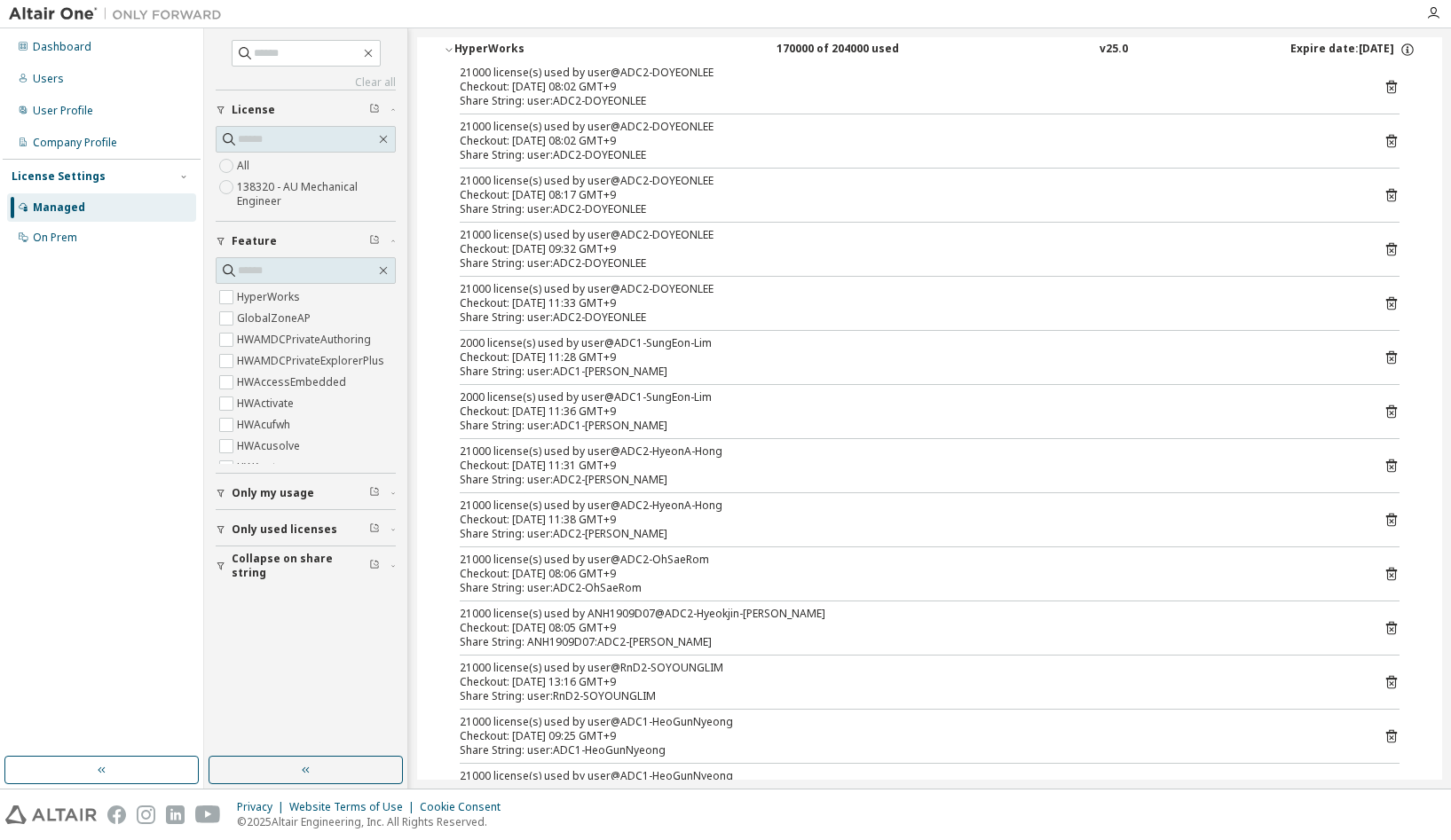
click at [1385, 405] on icon at bounding box center [1391, 412] width 16 height 16
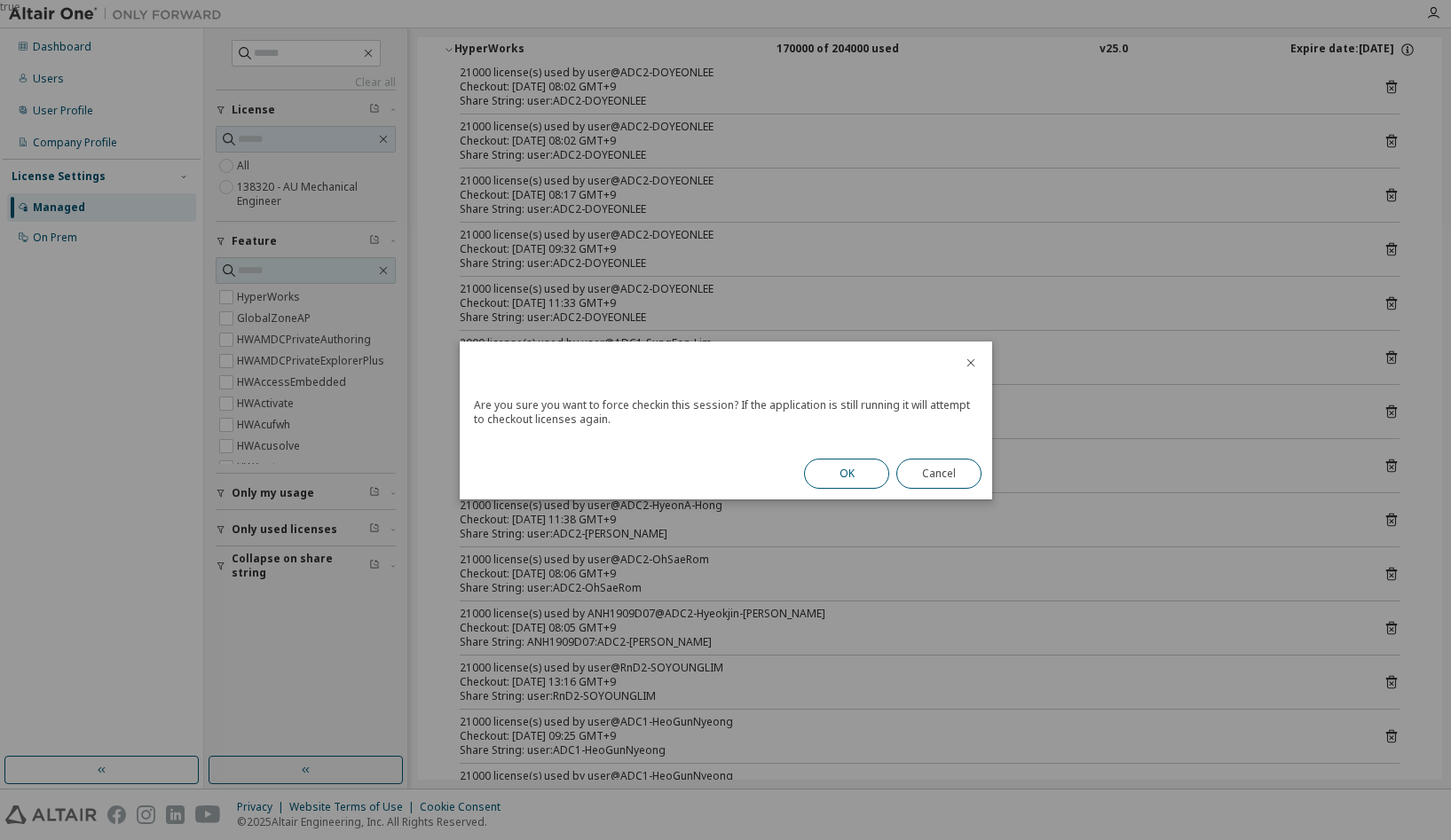
click at [853, 466] on button "OK" at bounding box center [846, 474] width 85 height 30
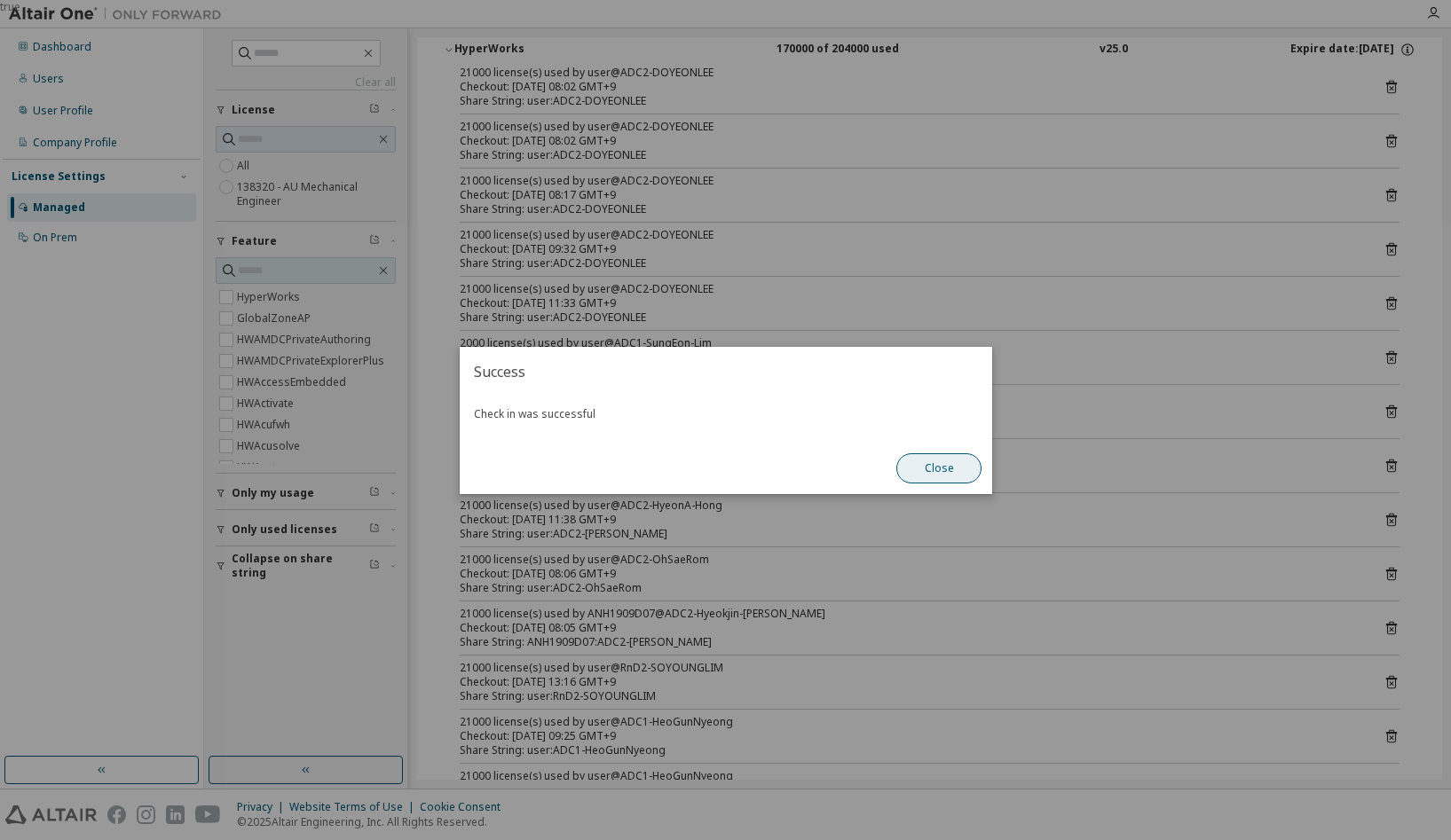
click at [949, 473] on button "Close" at bounding box center [938, 468] width 85 height 30
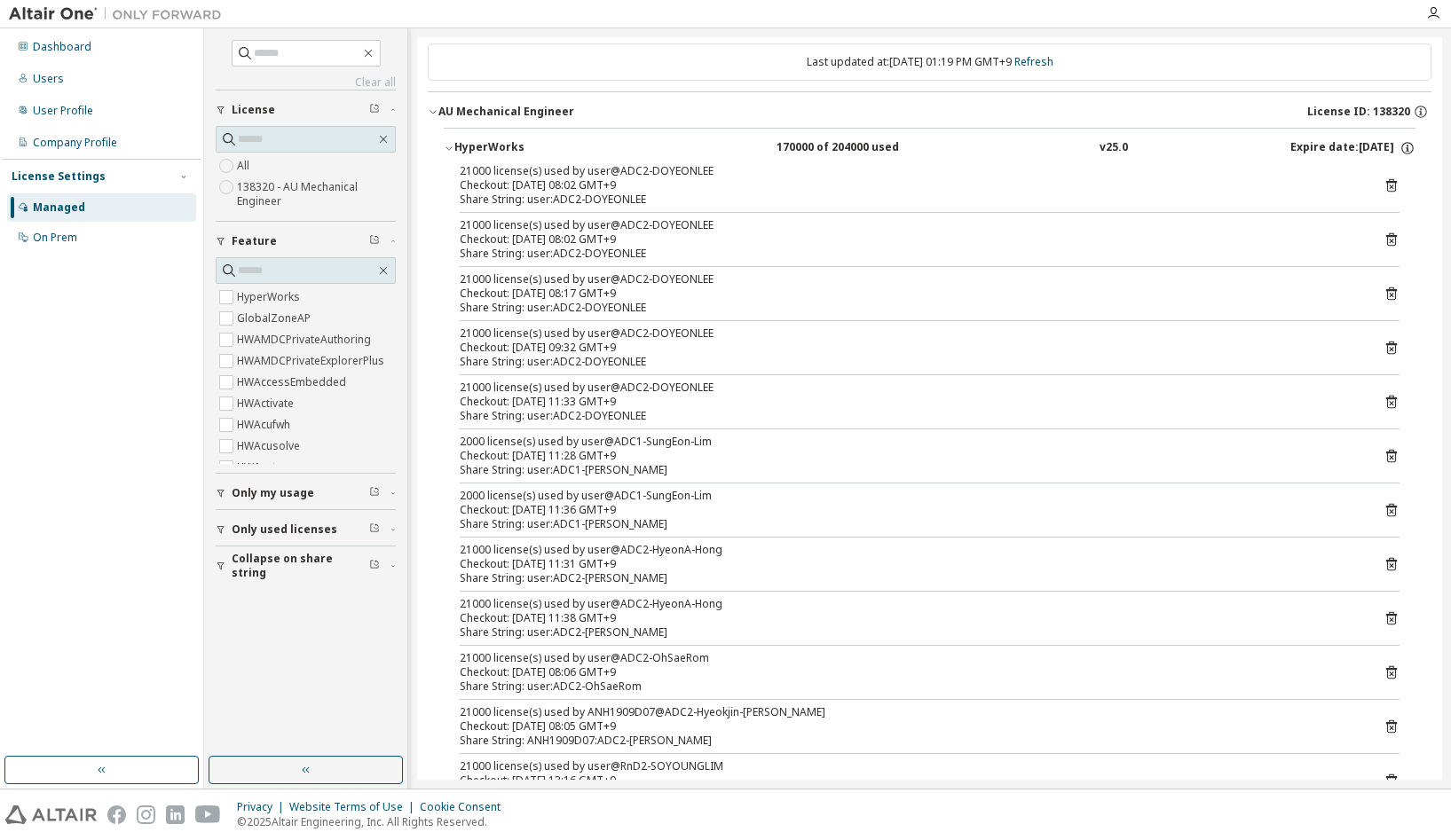
scroll to position [0, 0]
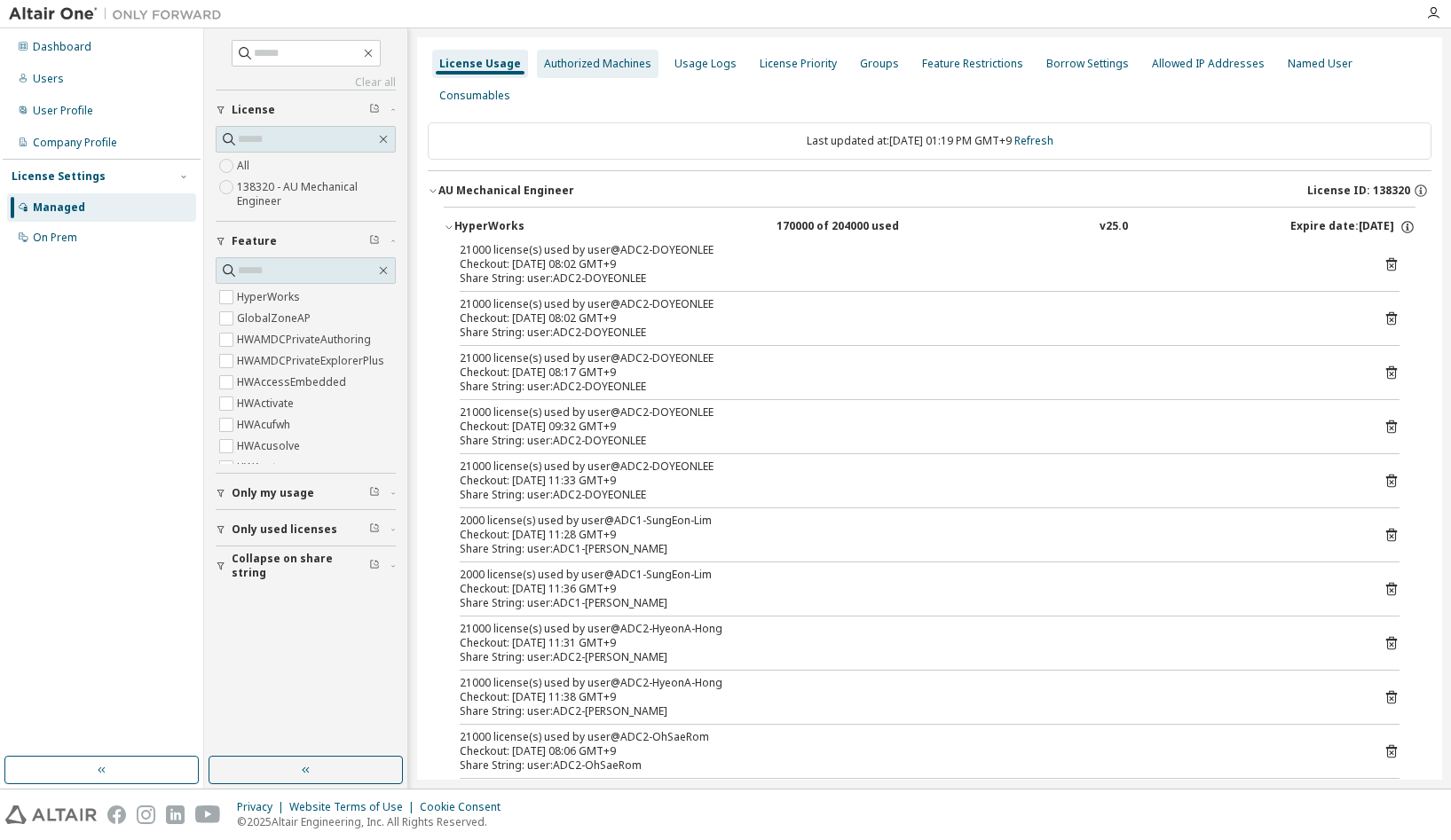
click at [574, 55] on div "Authorized Machines" at bounding box center [598, 64] width 122 height 28
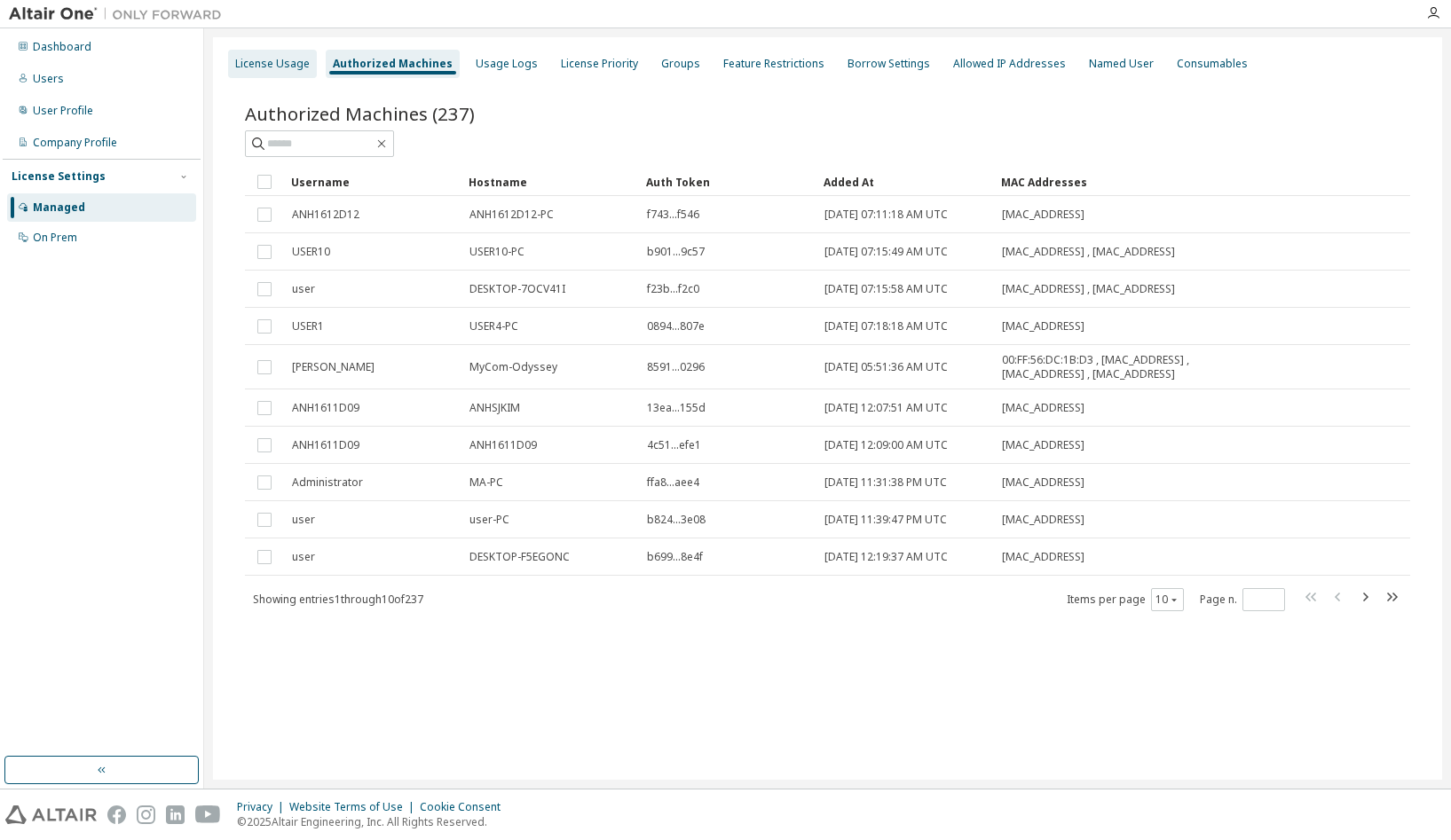
click at [276, 63] on div "License Usage" at bounding box center [272, 64] width 75 height 14
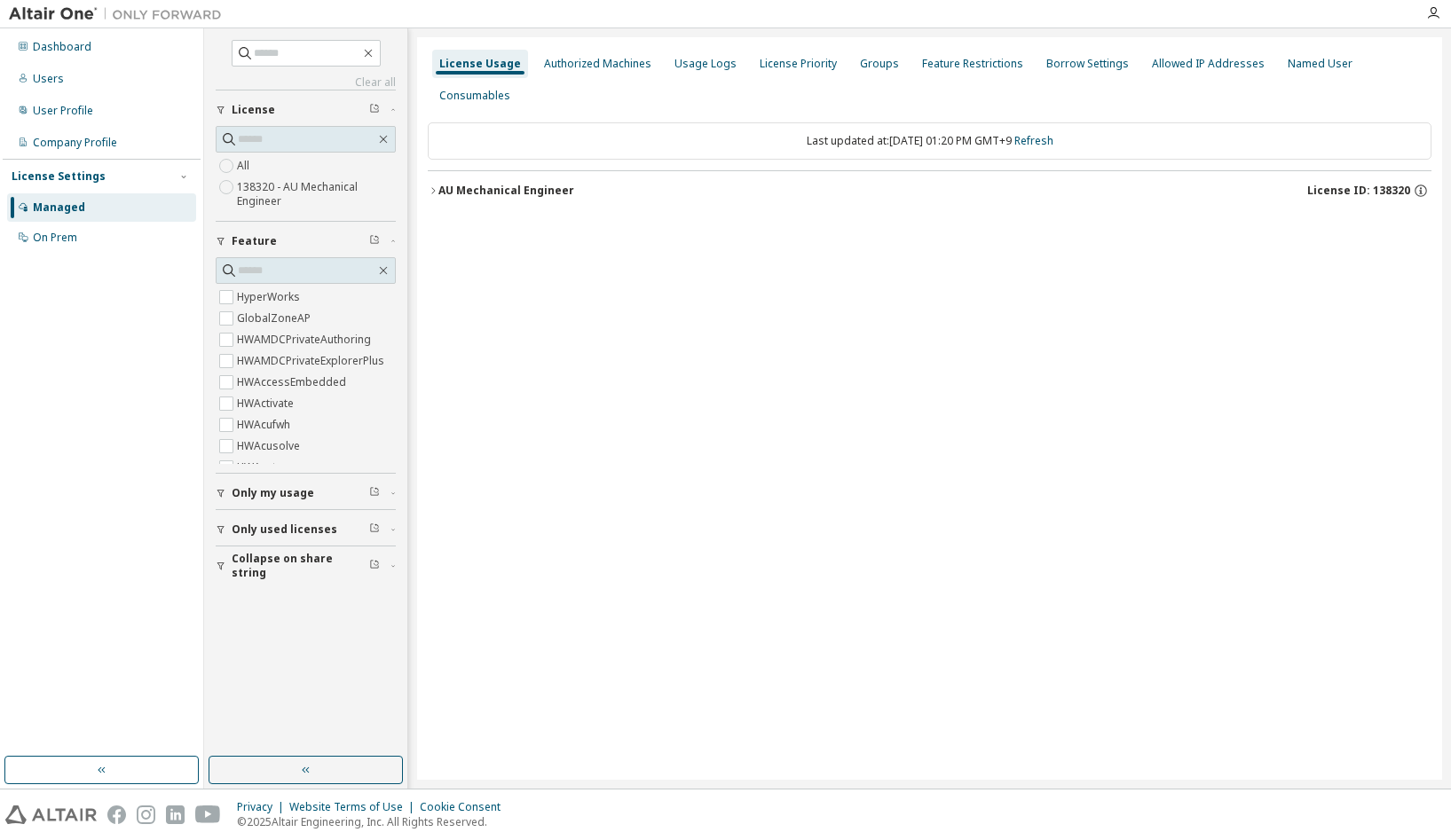
click at [523, 184] on div "AU Mechanical Engineer" at bounding box center [506, 191] width 136 height 14
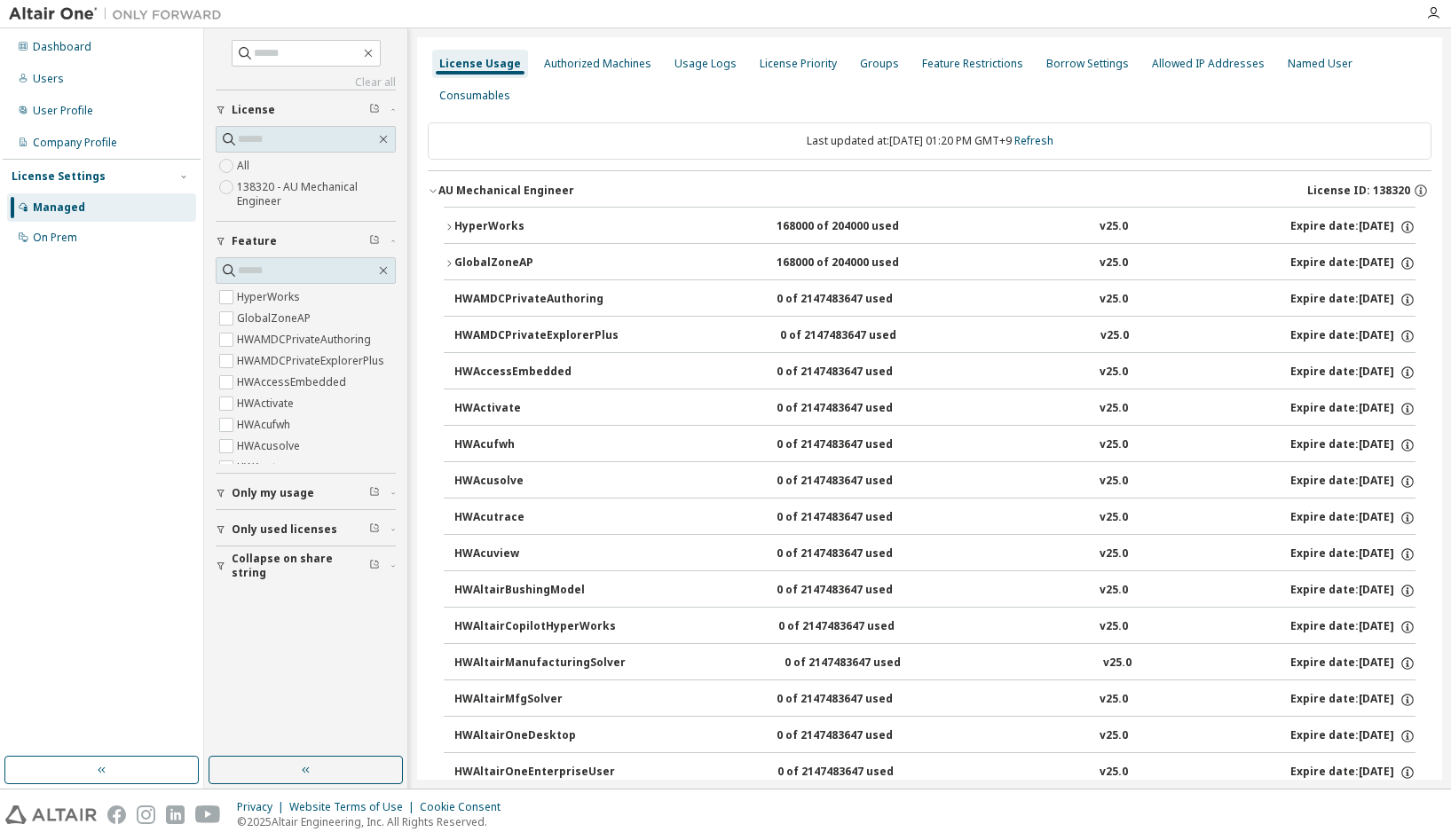
click at [507, 222] on div "HyperWorks" at bounding box center [534, 227] width 160 height 16
